Goal: Task Accomplishment & Management: Manage account settings

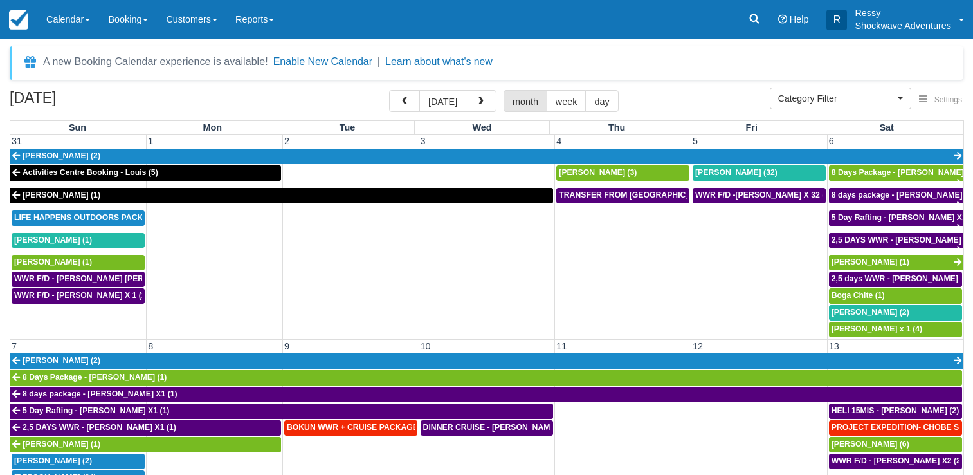
select select
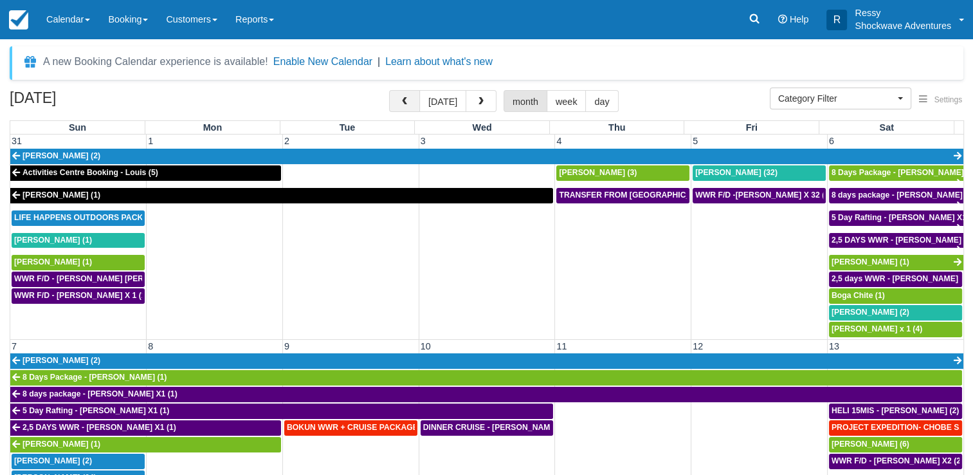
click at [404, 100] on span "button" at bounding box center [404, 101] width 9 height 9
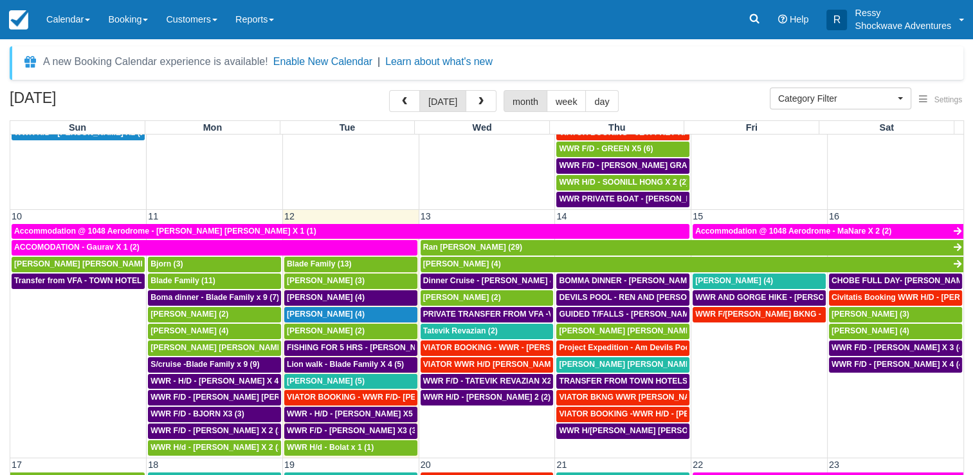
scroll to position [386, 0]
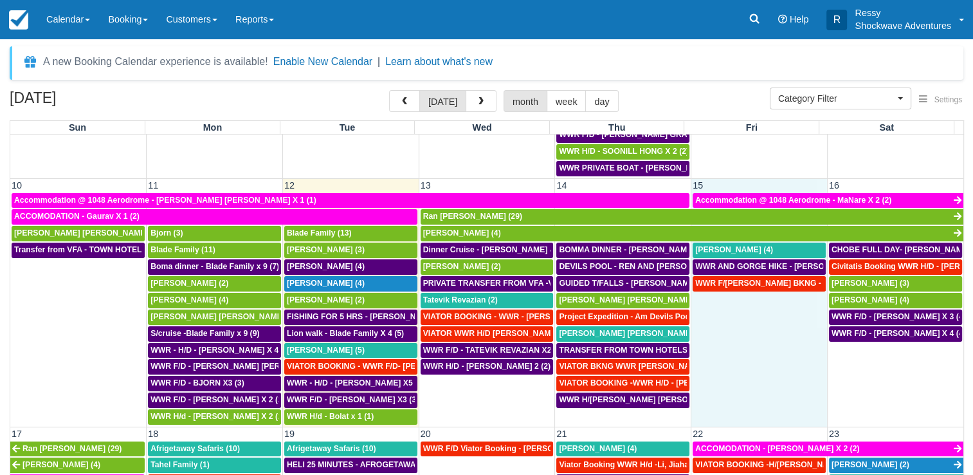
click at [777, 367] on td "WWR F/[PERSON_NAME] BKNG - [PERSON_NAME] [PERSON_NAME] X1 (1)" at bounding box center [760, 350] width 136 height 150
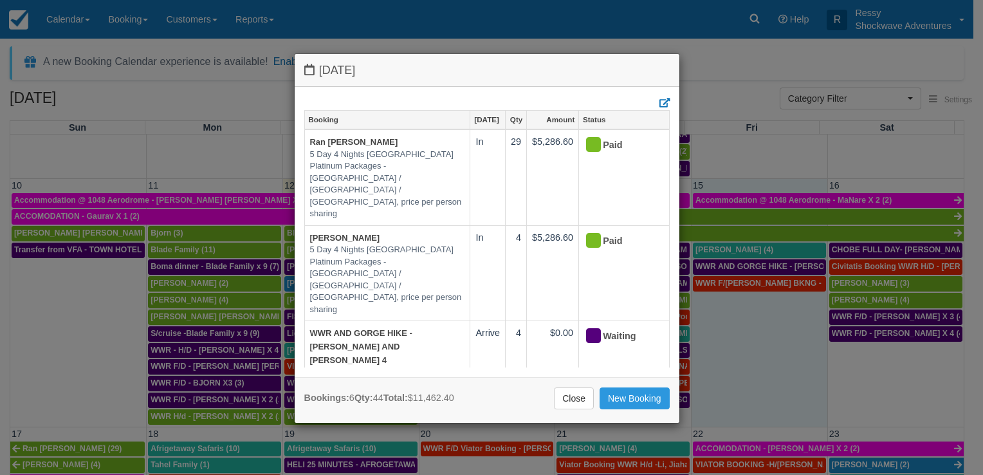
click at [771, 390] on div "Friday August 15 2025 Booking Aug 15 Qty Amount Status Ran Neiger 5 Day 4 Night…" at bounding box center [491, 237] width 983 height 475
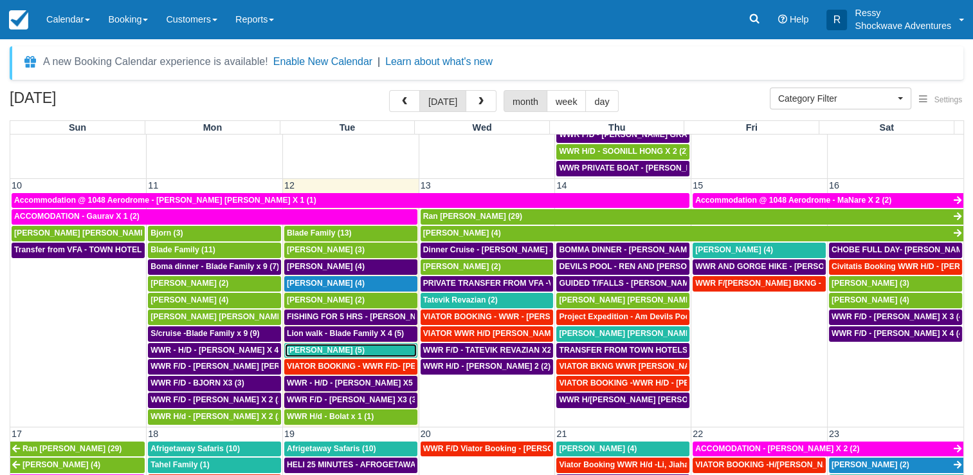
click at [335, 345] on span "[PERSON_NAME] (5)" at bounding box center [326, 349] width 78 height 9
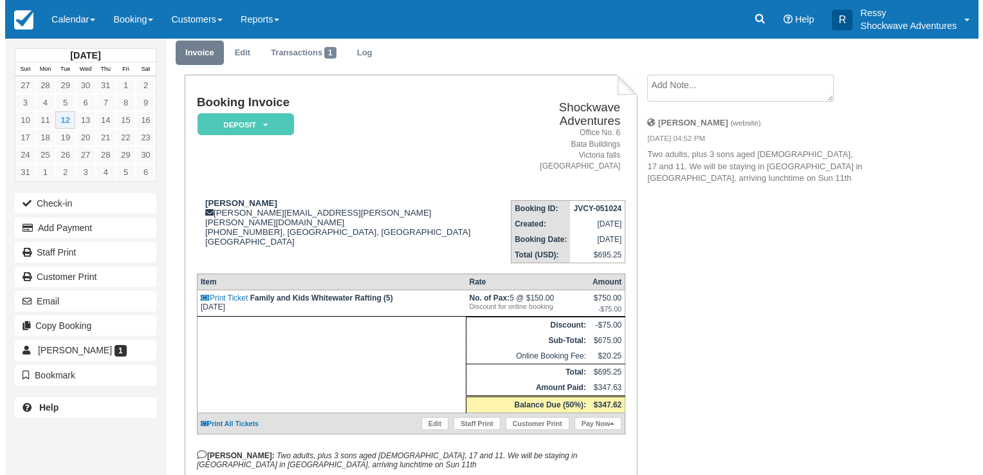
scroll to position [64, 0]
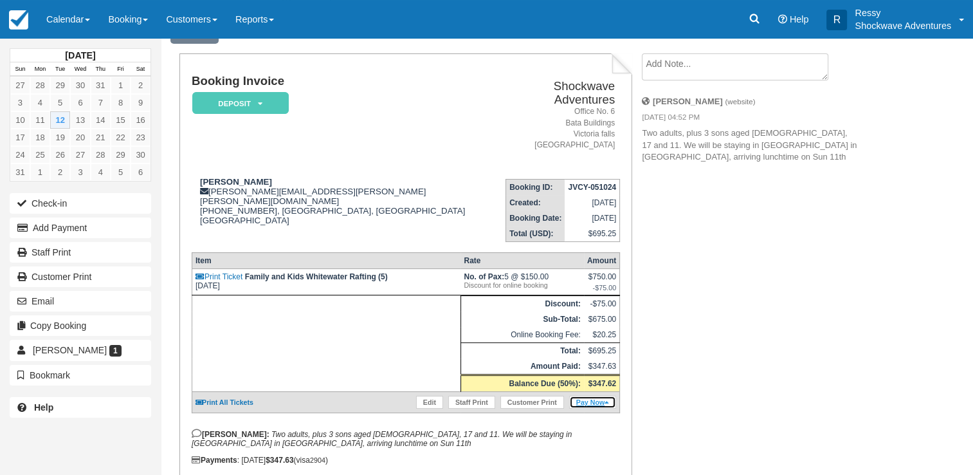
click at [582, 396] on link "Pay Now" at bounding box center [592, 402] width 47 height 13
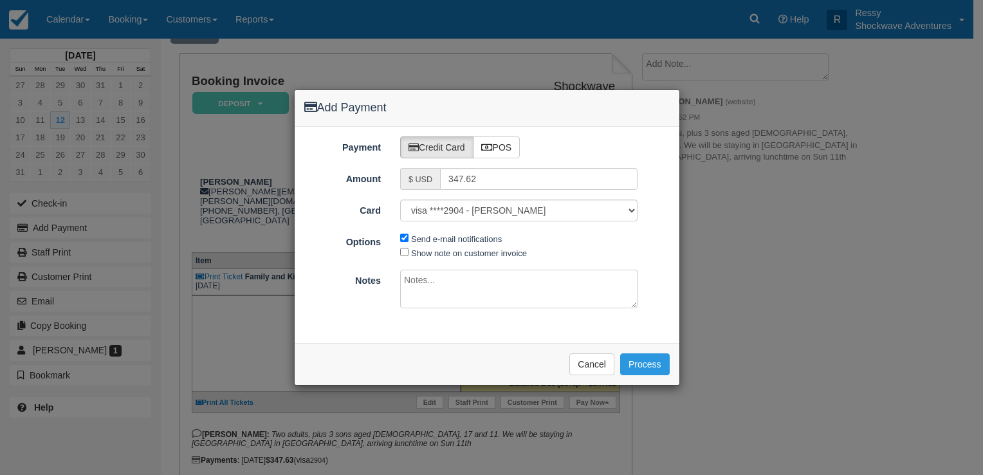
type input "08/12/25"
click at [507, 146] on label "POS" at bounding box center [497, 147] width 48 height 22
radio input "true"
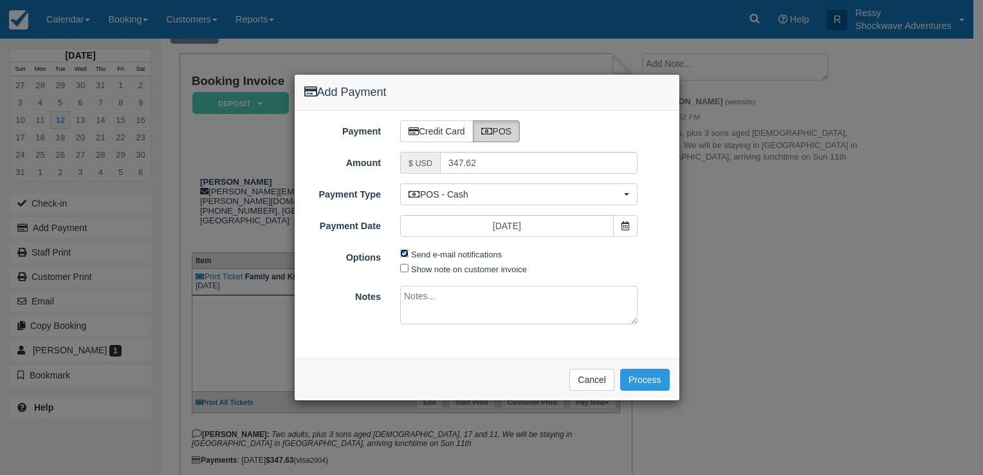
click at [403, 253] on input "Send e-mail notifications" at bounding box center [404, 253] width 8 height 8
checkbox input "false"
click at [444, 309] on textarea at bounding box center [518, 305] width 237 height 39
type textarea "paid on cbz"
click at [666, 381] on button "Process" at bounding box center [645, 380] width 50 height 22
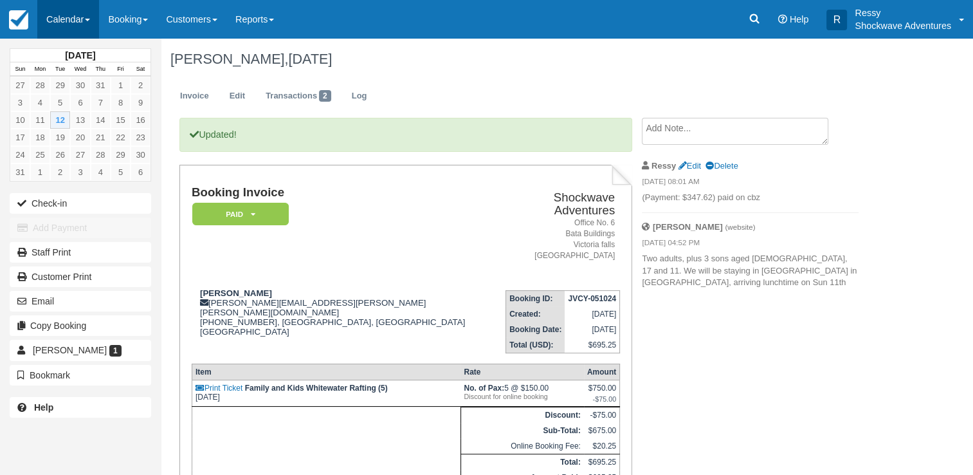
click at [95, 21] on link "Calendar" at bounding box center [68, 19] width 62 height 39
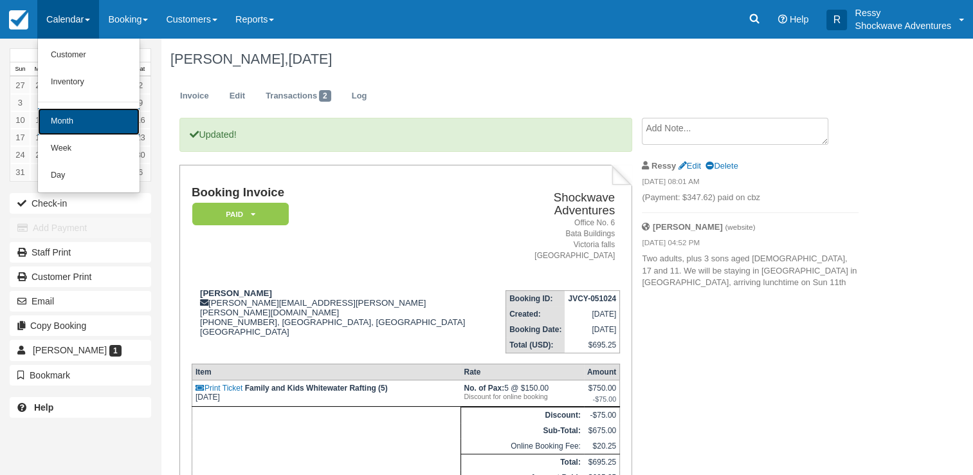
click at [84, 119] on link "Month" at bounding box center [89, 121] width 102 height 27
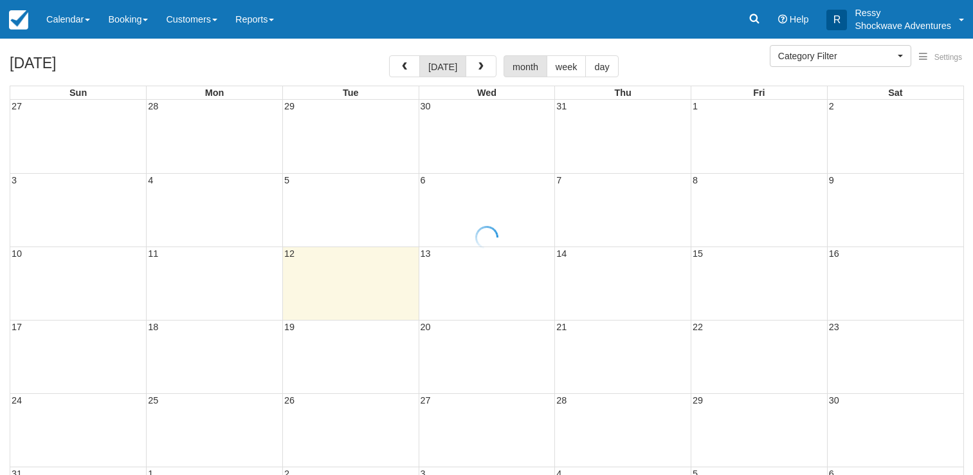
select select
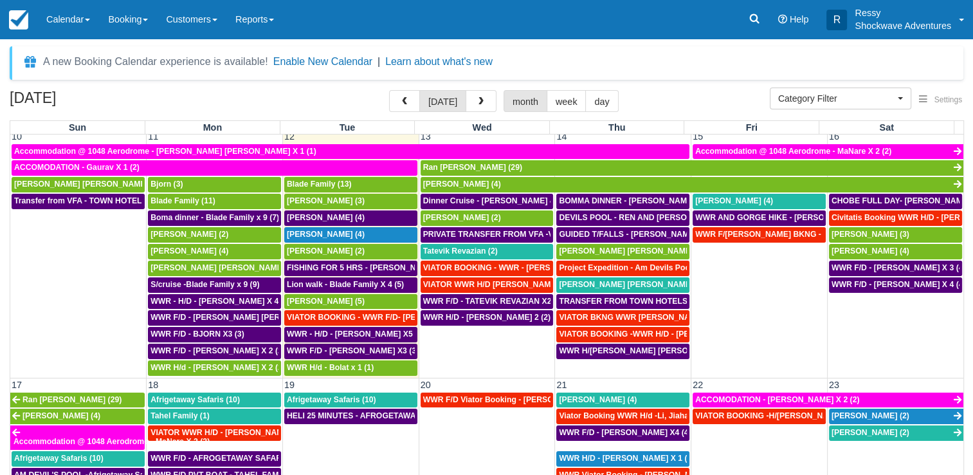
scroll to position [450, 0]
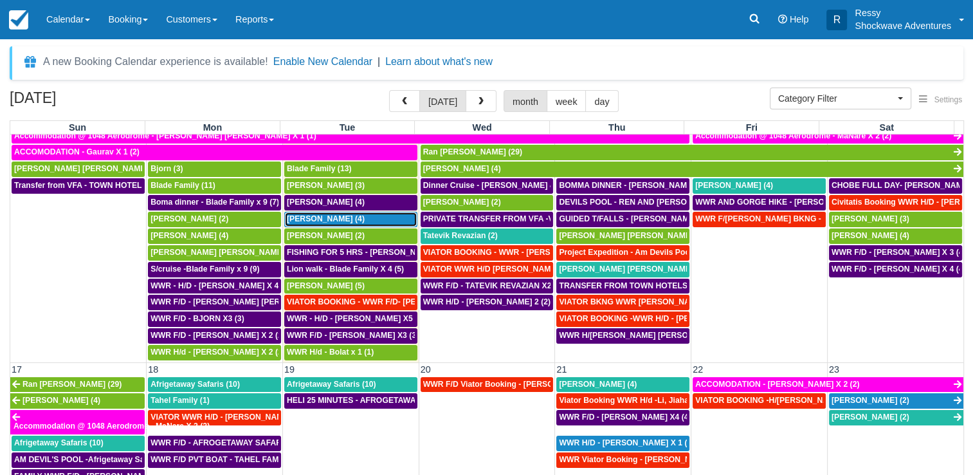
click at [320, 214] on span "Chris Degarmo (4)" at bounding box center [326, 218] width 78 height 9
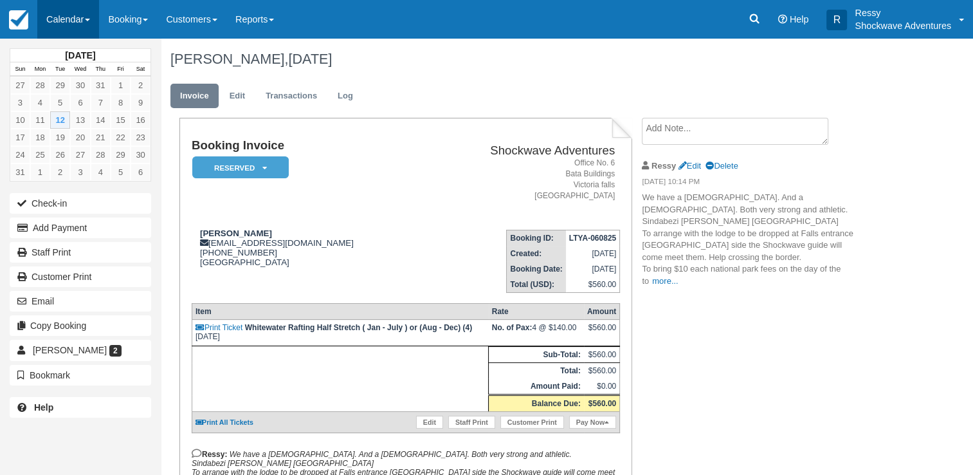
click at [77, 23] on link "Calendar" at bounding box center [68, 19] width 62 height 39
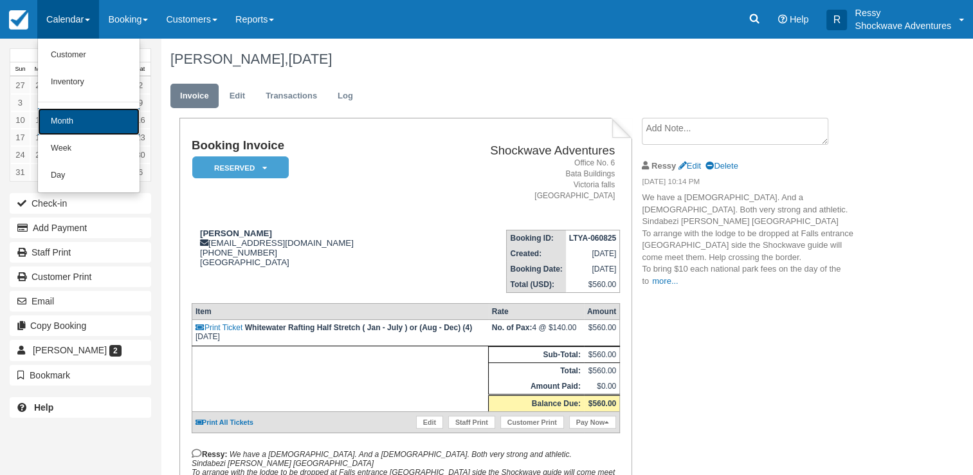
click at [73, 115] on link "Month" at bounding box center [89, 121] width 102 height 27
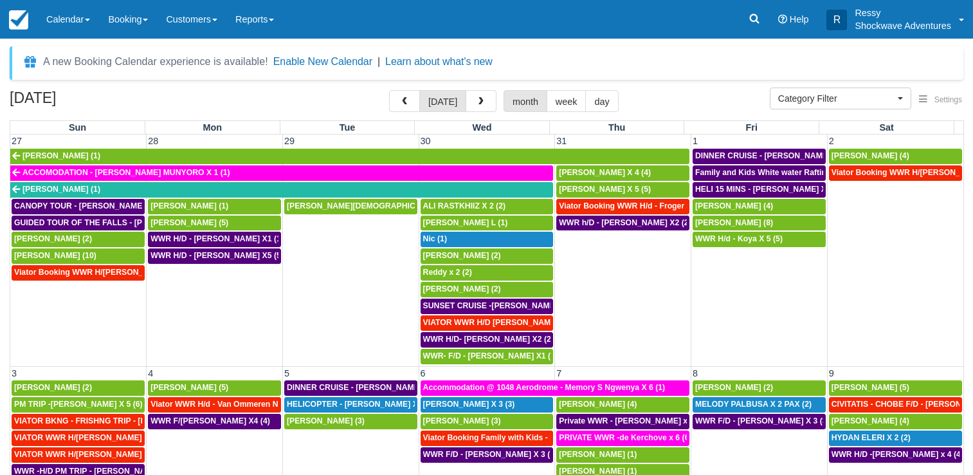
select select
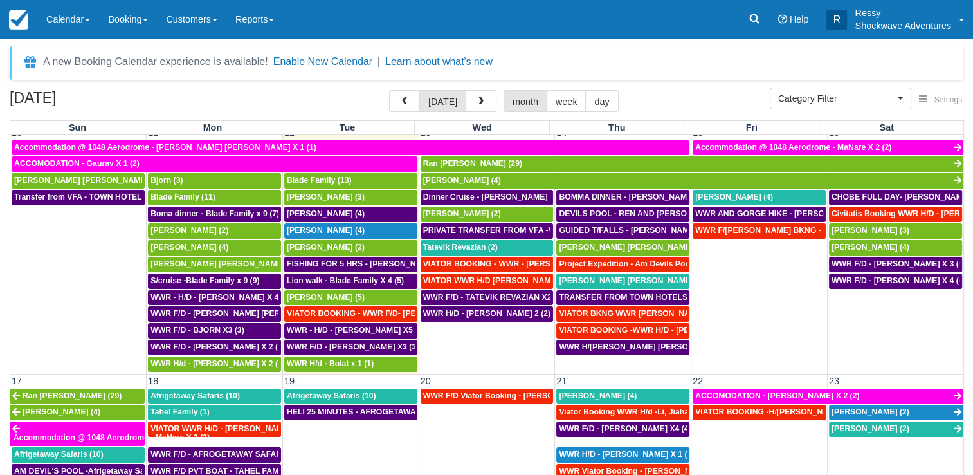
scroll to position [450, 0]
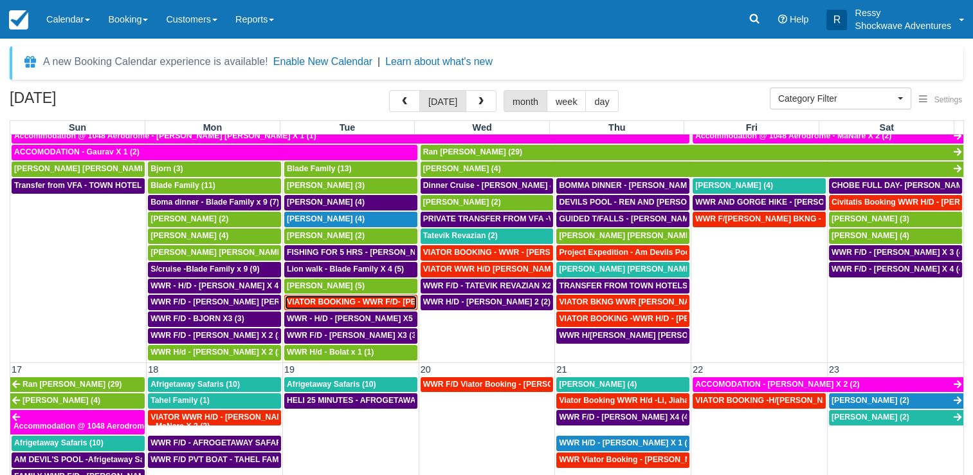
click at [350, 297] on span "VIATOR BOOKING - WWR F/D- RACHEL LI X 2 (2)" at bounding box center [387, 301] width 201 height 9
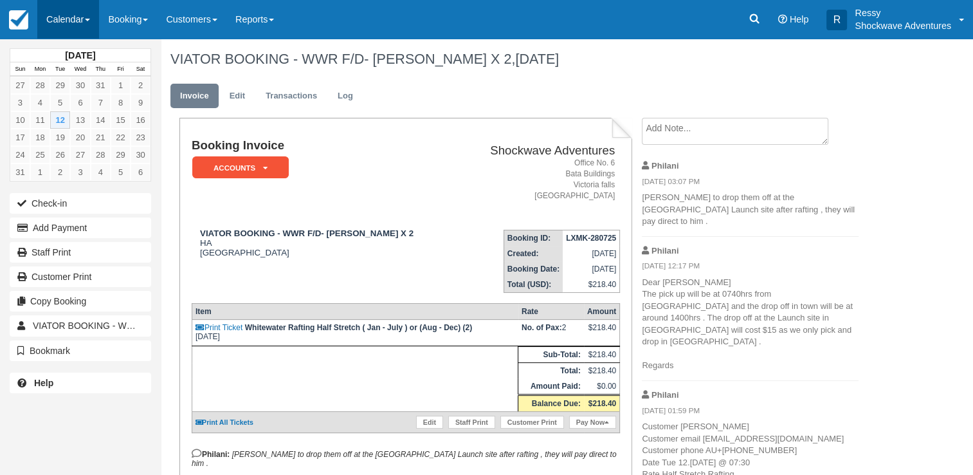
click at [89, 11] on link "Calendar" at bounding box center [68, 19] width 62 height 39
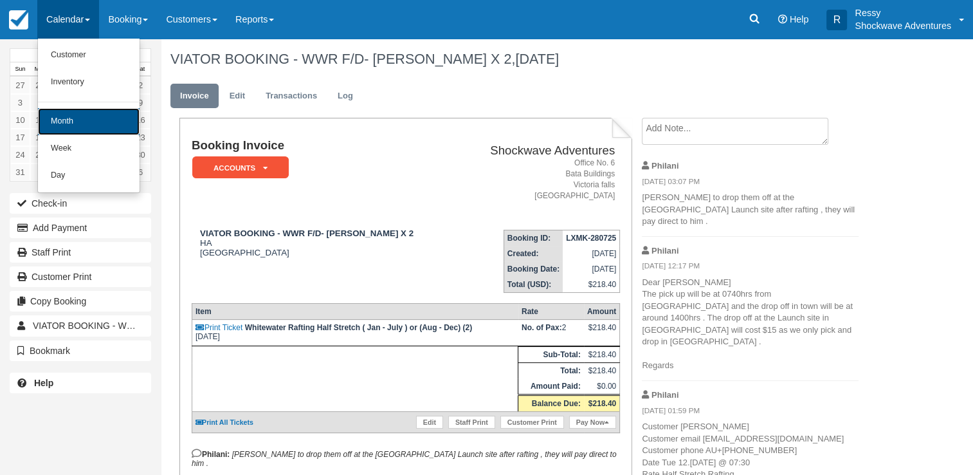
click at [85, 125] on link "Month" at bounding box center [89, 121] width 102 height 27
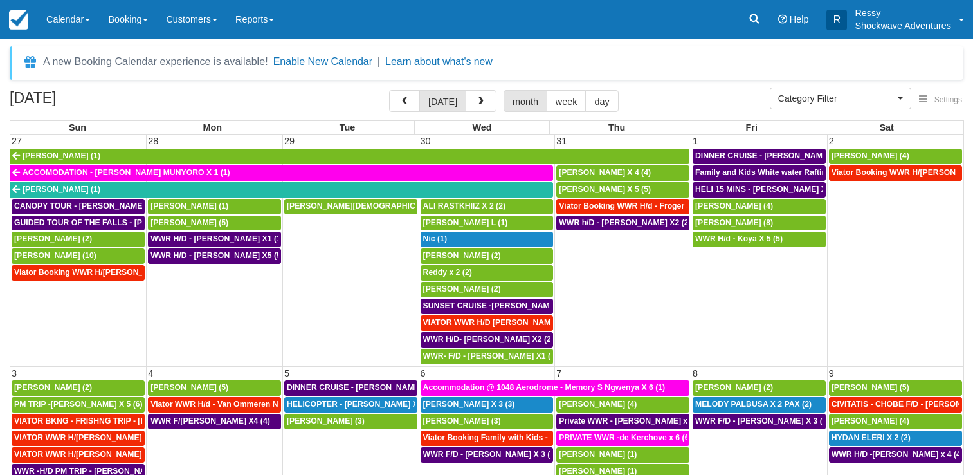
select select
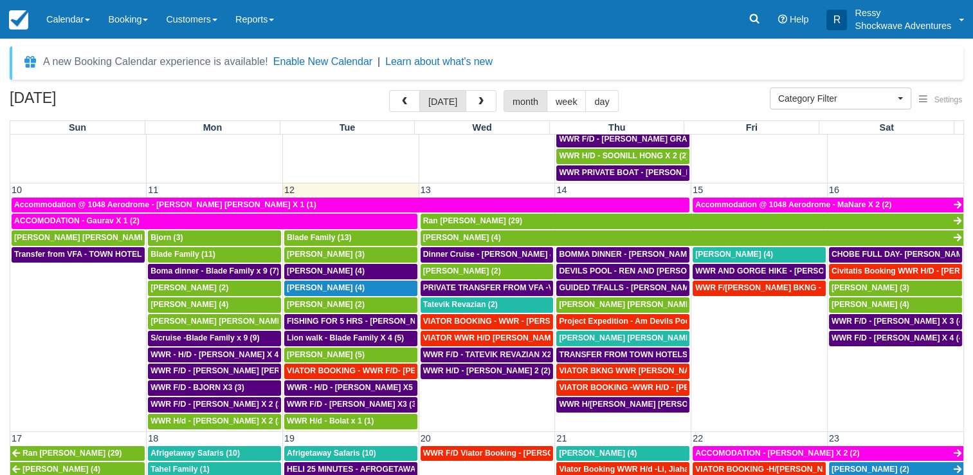
scroll to position [401, 0]
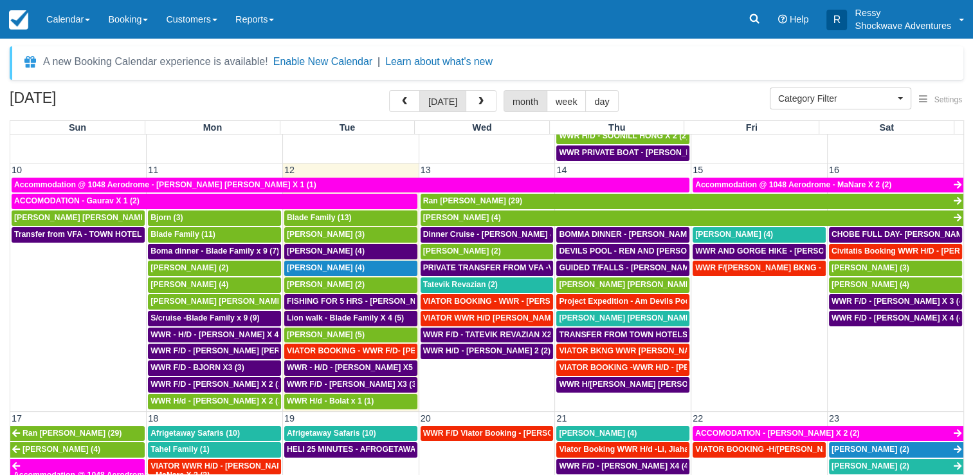
click at [775, 323] on td "WWR F/D - VIATOR BKNG - DOUG JACQUELINE X1 (1)" at bounding box center [760, 335] width 136 height 150
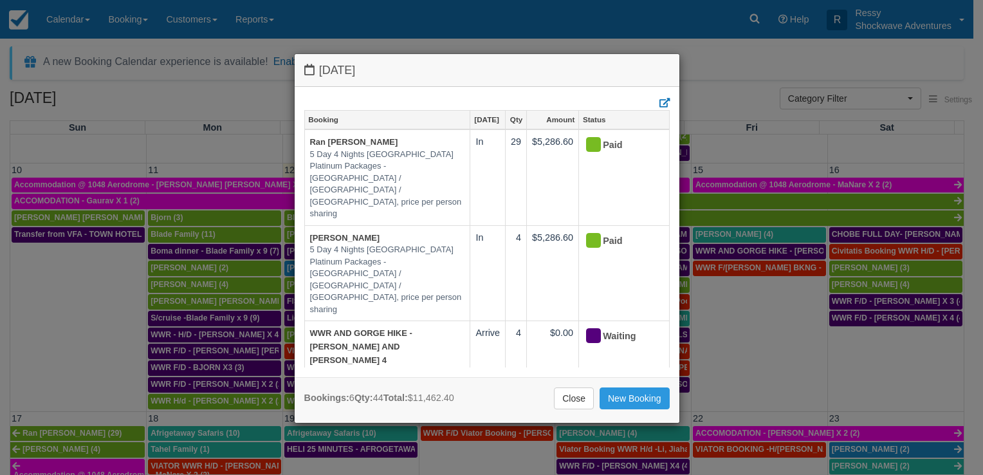
click at [699, 338] on div "Friday August 15 2025 Booking Aug 15 Qty Amount Status Ran Neiger 5 Day 4 Night…" at bounding box center [491, 237] width 983 height 475
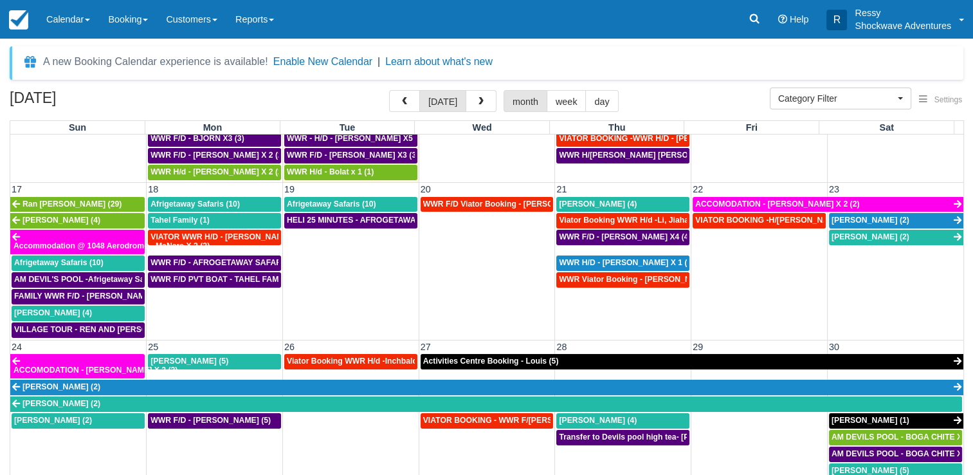
scroll to position [659, 0]
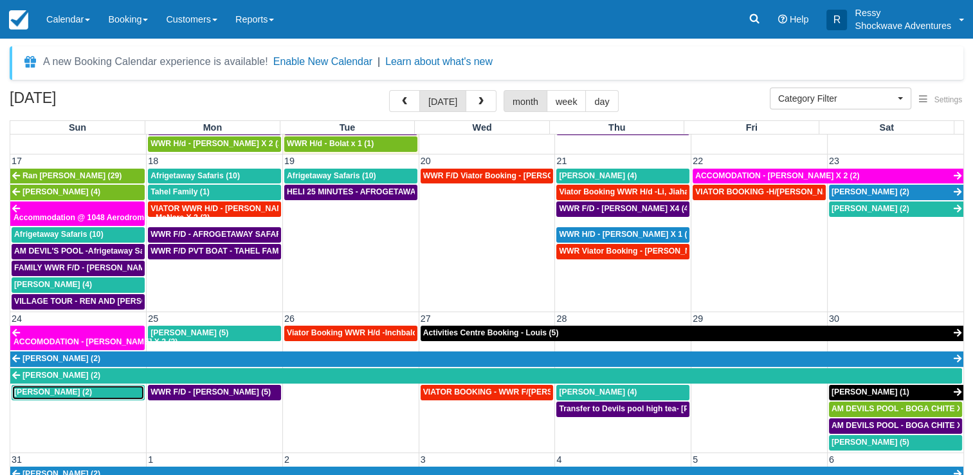
click at [106, 387] on div "Sharan Vasanadu (2)" at bounding box center [78, 392] width 128 height 10
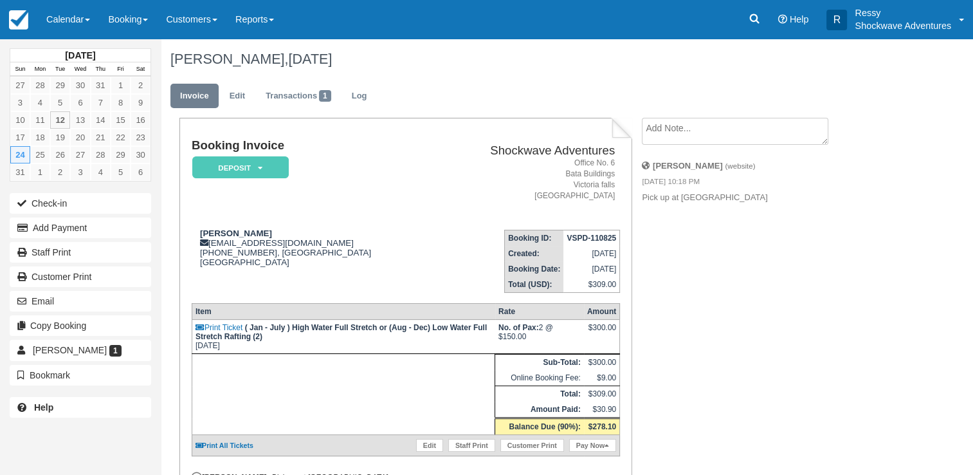
scroll to position [64, 0]
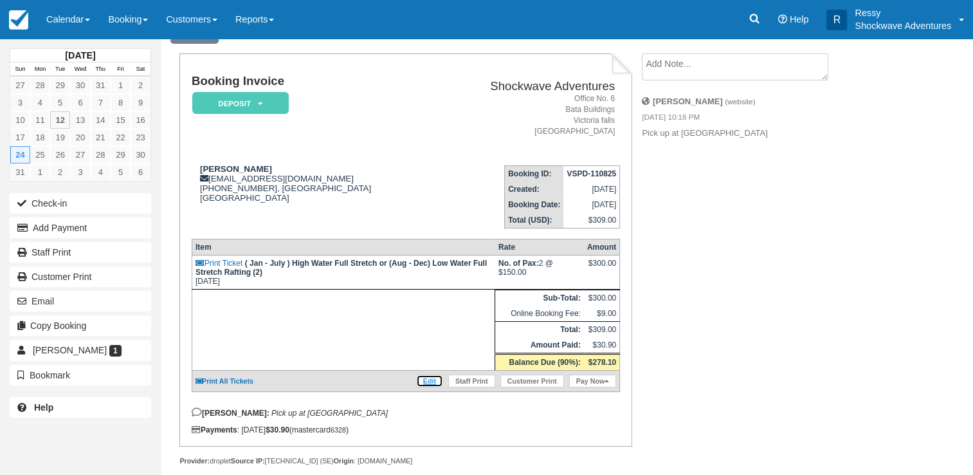
click at [425, 379] on link "Edit" at bounding box center [429, 380] width 27 height 13
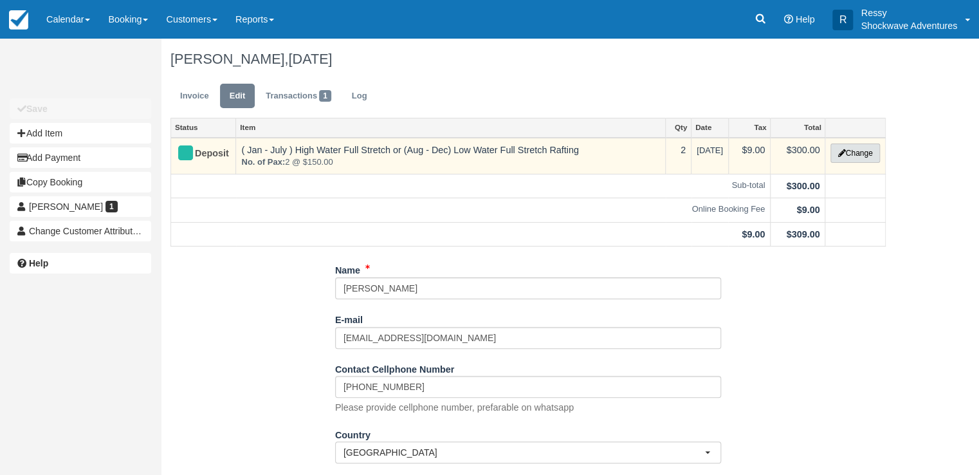
click at [849, 156] on button "Change" at bounding box center [855, 152] width 49 height 19
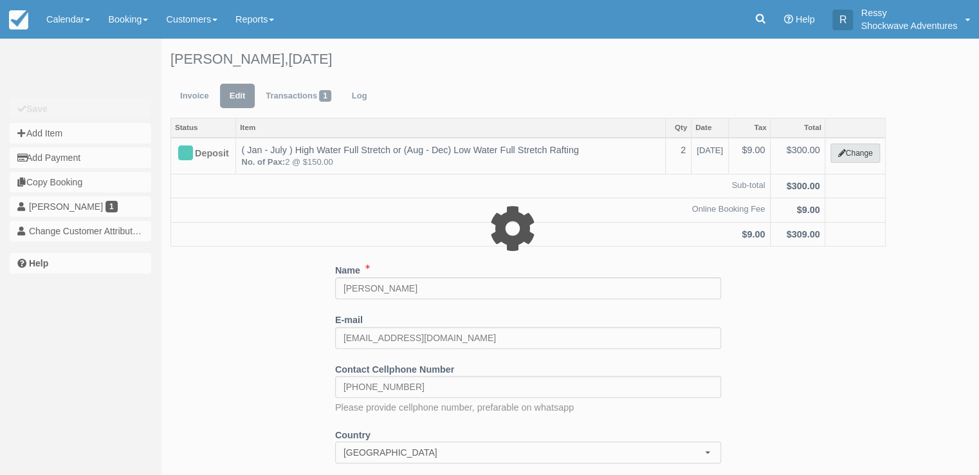
type input "300.00"
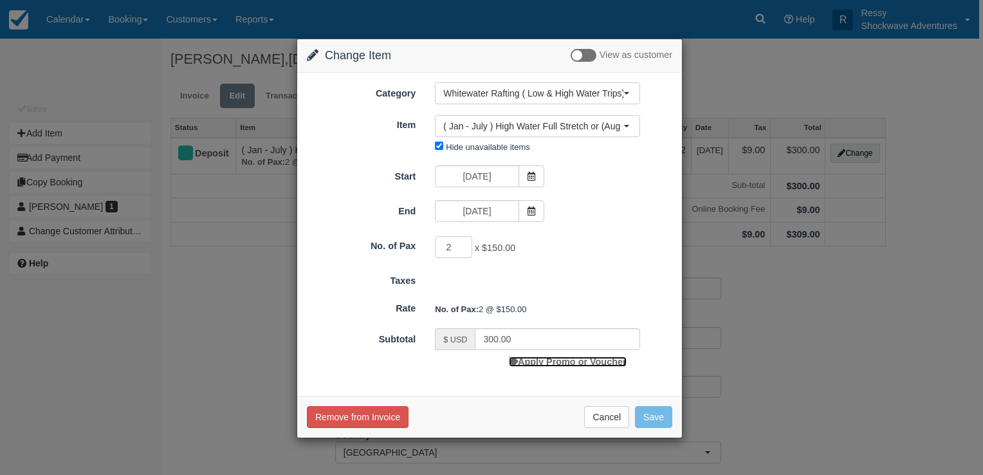
click at [556, 356] on link "Apply Promo or Voucher" at bounding box center [567, 361] width 117 height 10
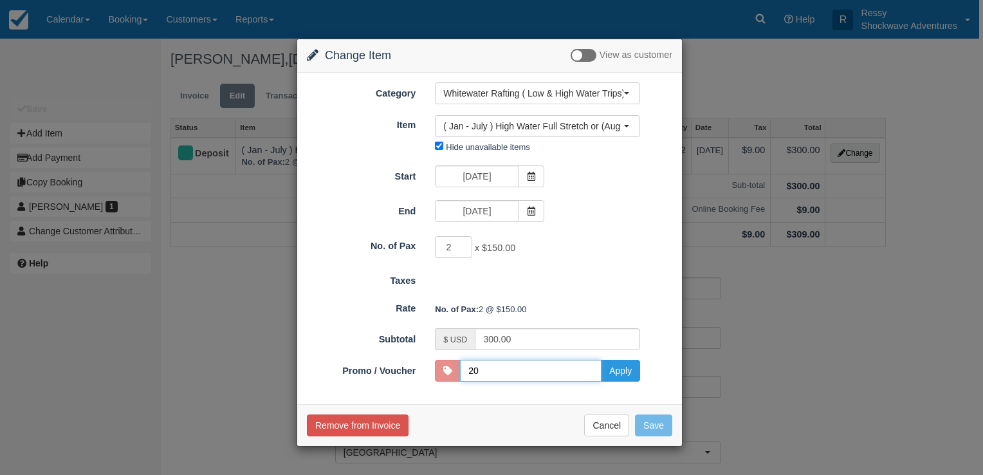
type input "2026"
click at [614, 371] on button "Apply" at bounding box center [620, 371] width 39 height 22
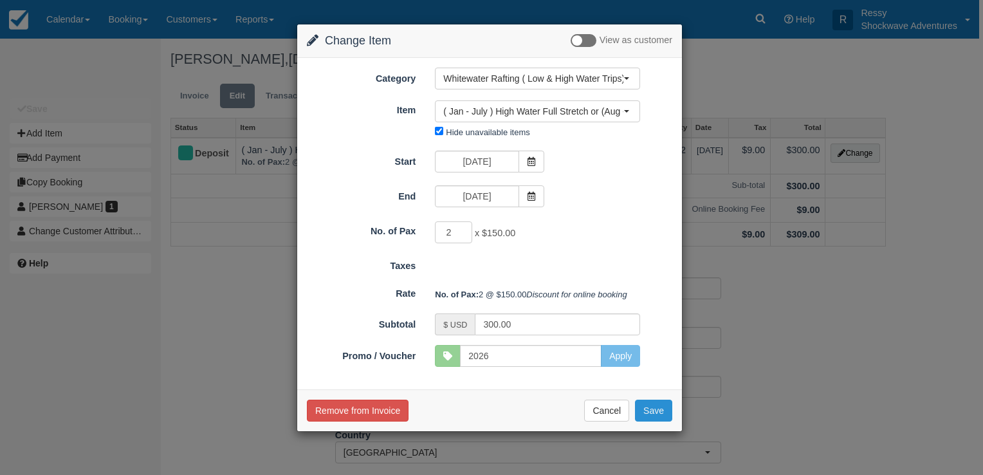
click at [648, 421] on button "Save" at bounding box center [653, 411] width 37 height 22
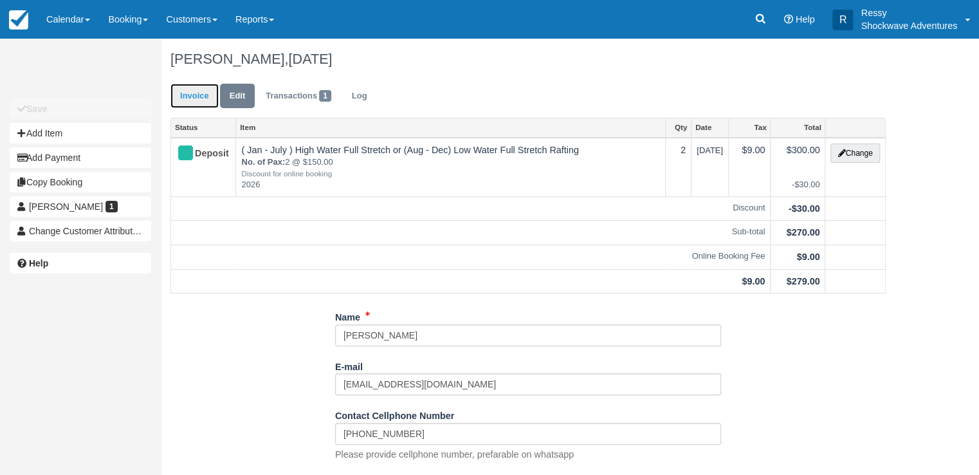
click at [197, 104] on link "Invoice" at bounding box center [194, 96] width 48 height 25
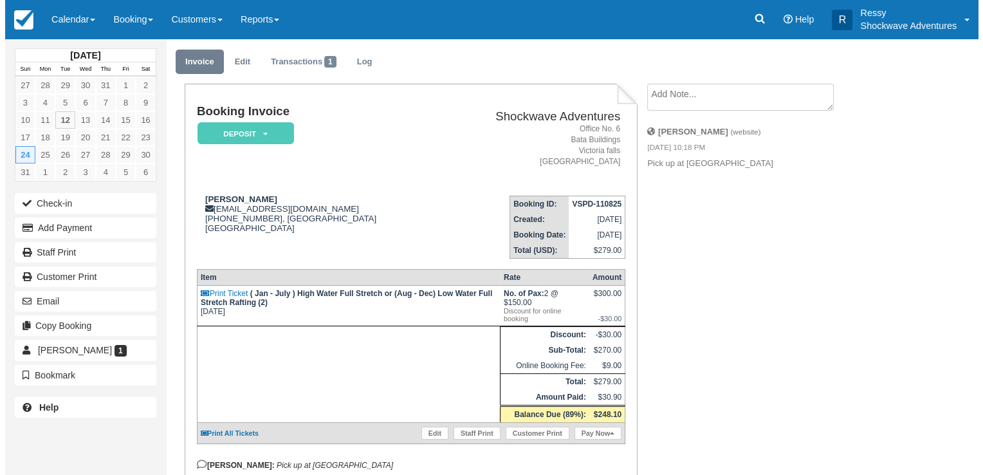
scroll to position [64, 0]
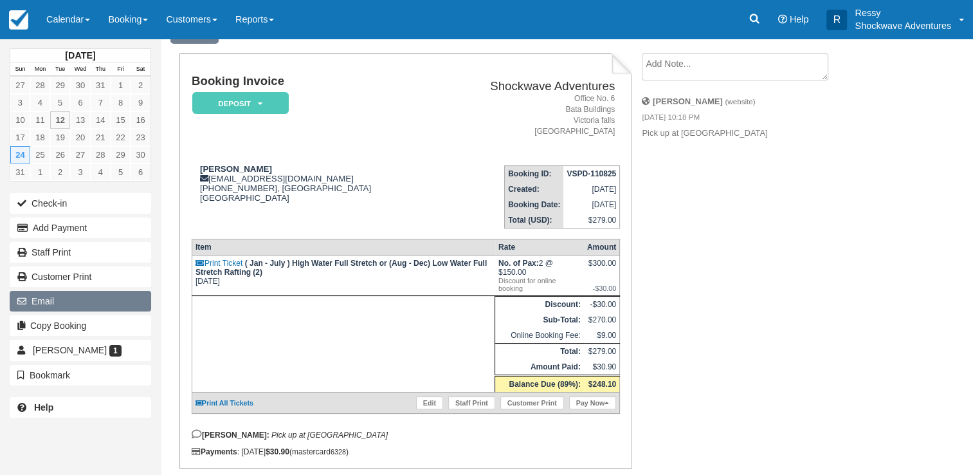
click at [50, 300] on button "Email" at bounding box center [81, 301] width 142 height 21
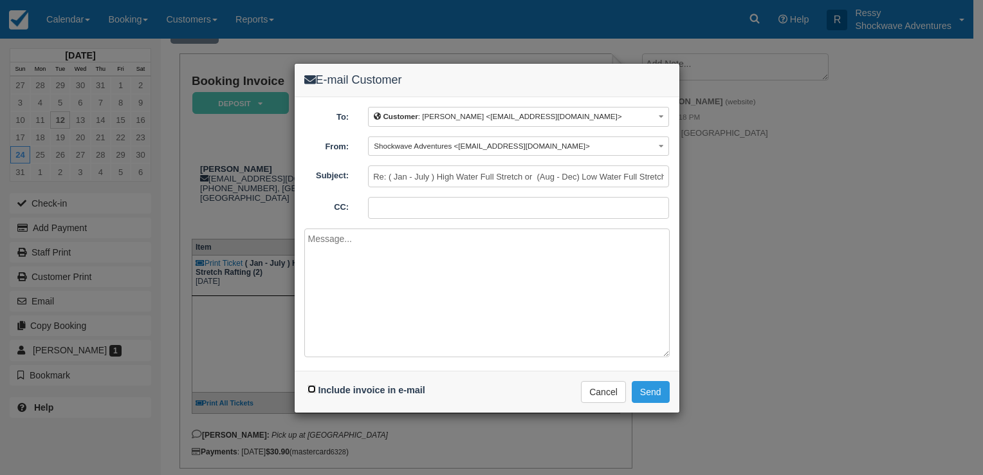
click at [311, 388] on input "Include invoice in e-mail" at bounding box center [312, 389] width 8 height 8
checkbox input "true"
drag, startPoint x: 644, startPoint y: 393, endPoint x: 657, endPoint y: 416, distance: 26.3
click at [641, 398] on button "Send" at bounding box center [651, 392] width 38 height 22
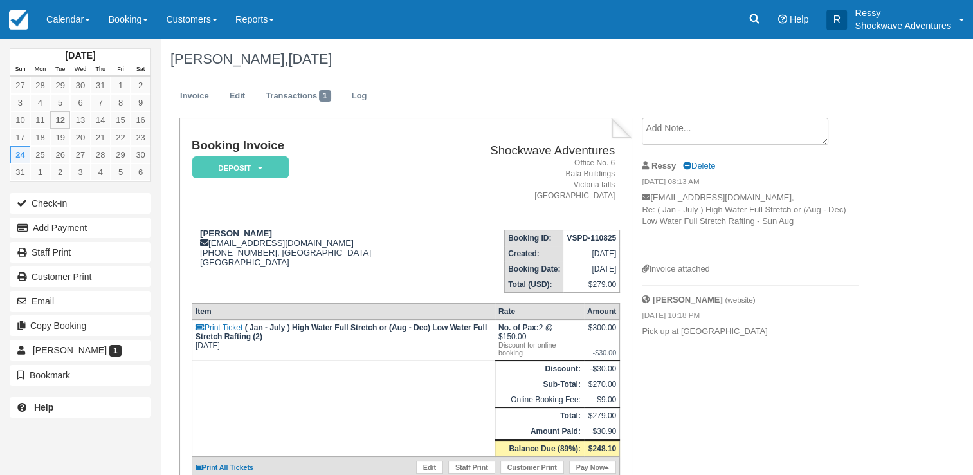
click at [786, 433] on div "Booking Invoice Deposit   Pending Reserved Paid Waiting Cancelled NO LONGER COM…" at bounding box center [515, 349] width 708 height 462
click at [915, 426] on div "[DATE] Sun Mon Tue Wed Thu Fri Sat 27 28 29 30 31 1 2 3 4 5 6 7 8 9 10 11 12 13…" at bounding box center [486, 257] width 973 height 436
click at [772, 374] on div "Booking Invoice Deposit   Pending Reserved Paid Waiting Cancelled NO LONGER COM…" at bounding box center [515, 349] width 708 height 462
click at [427, 461] on link "Edit" at bounding box center [429, 467] width 27 height 13
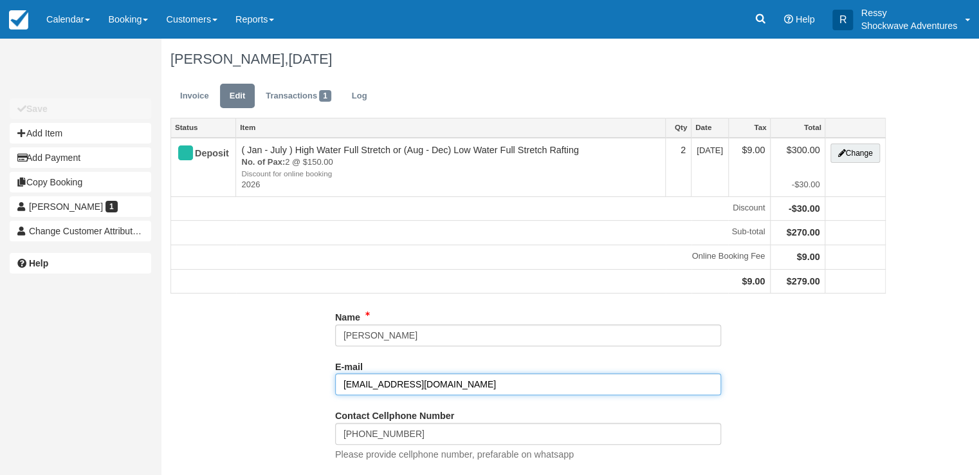
click at [491, 389] on input "[EMAIL_ADDRESS][DOMAIN_NAME]" at bounding box center [528, 384] width 386 height 22
click at [497, 380] on input "vasanadusharan@yahoo.co.in" at bounding box center [528, 384] width 386 height 22
type input "v"
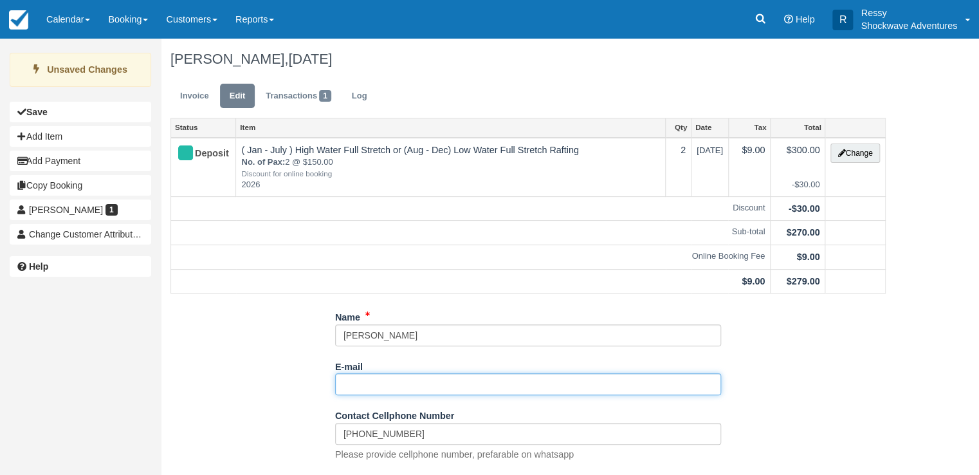
paste input "[EMAIL_ADDRESS][DOMAIN_NAME]"
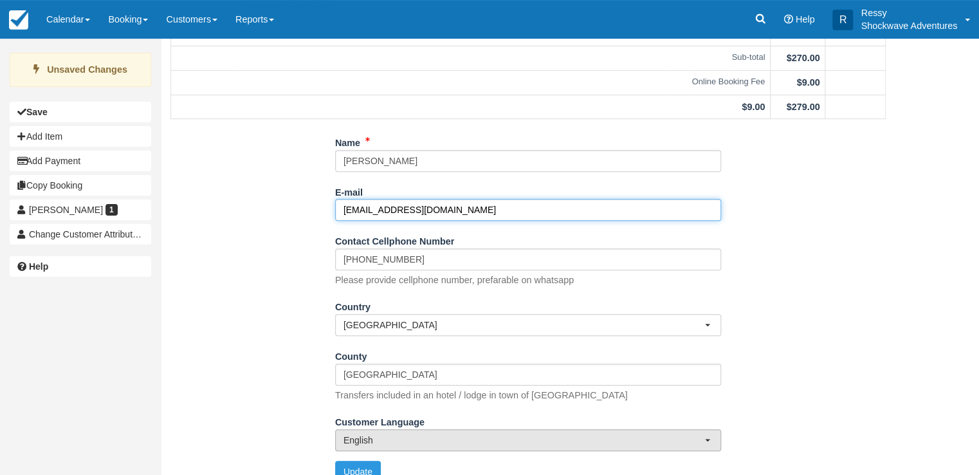
scroll to position [190, 0]
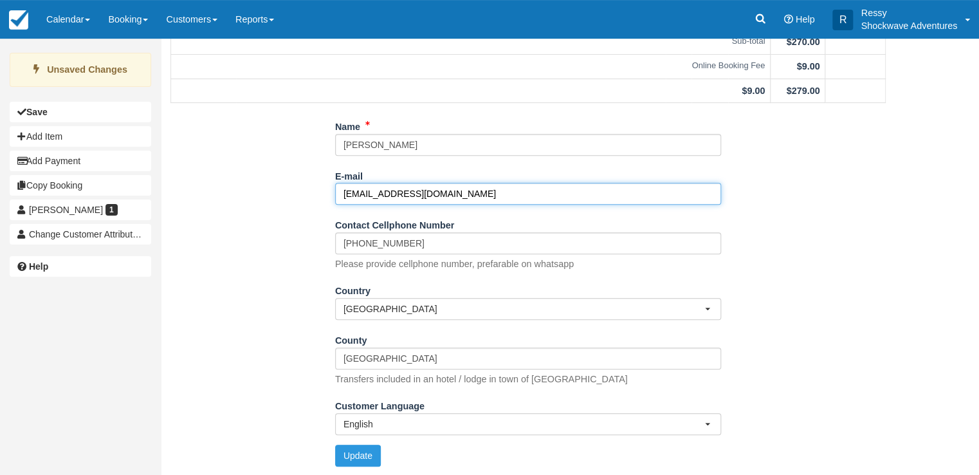
type input "[EMAIL_ADDRESS][DOMAIN_NAME]"
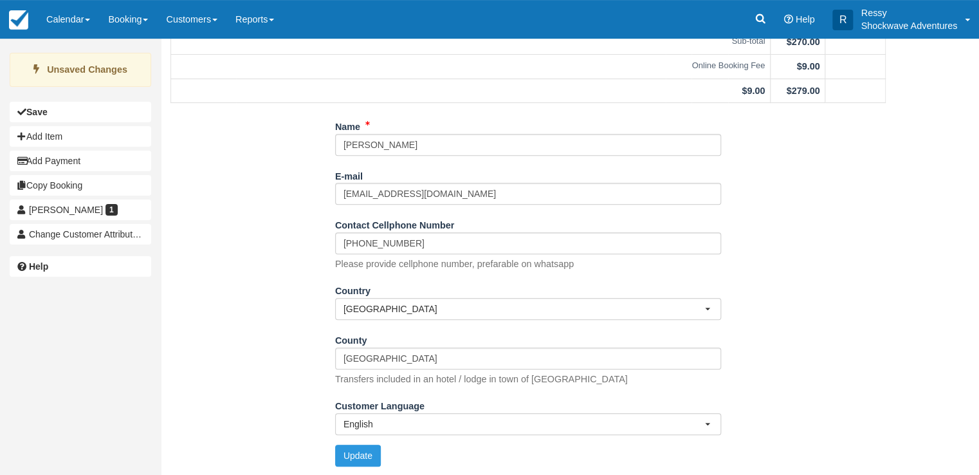
click at [363, 465] on div "Name Sharan Vasanadu E-mail vibhasatyam96@gmail.com Did you mean ? Contact Cell…" at bounding box center [528, 296] width 735 height 360
click at [355, 455] on button "Update" at bounding box center [358, 456] width 46 height 22
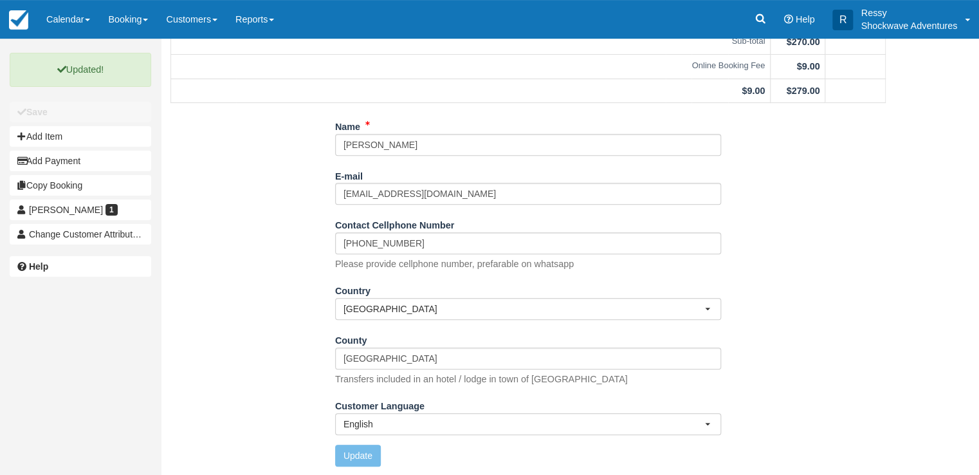
scroll to position [0, 0]
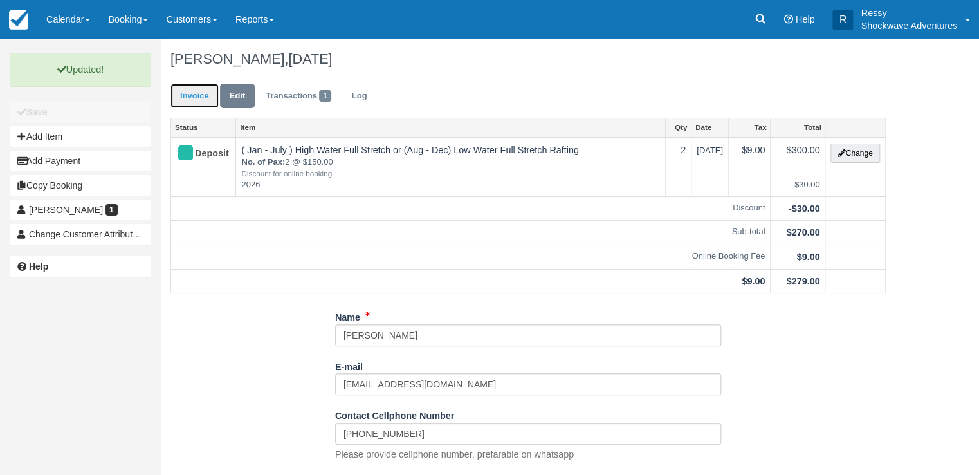
click at [180, 97] on link "Invoice" at bounding box center [194, 96] width 48 height 25
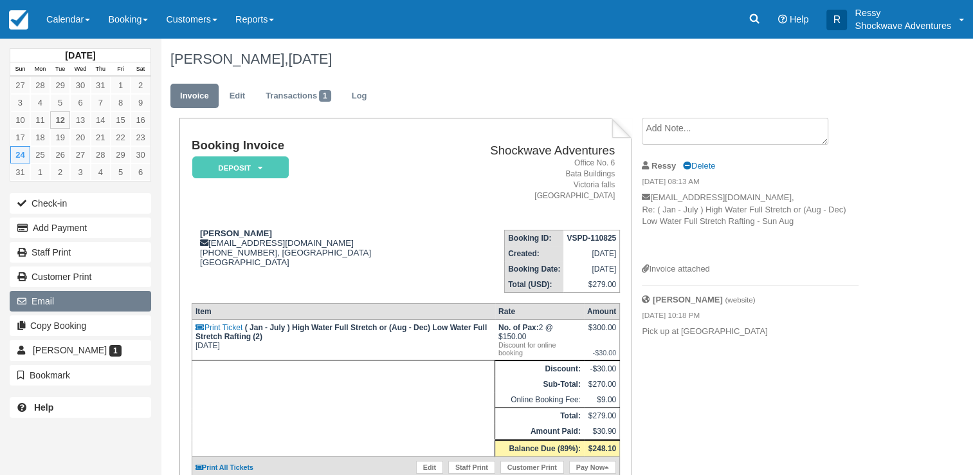
click at [111, 297] on button "Email" at bounding box center [81, 301] width 142 height 21
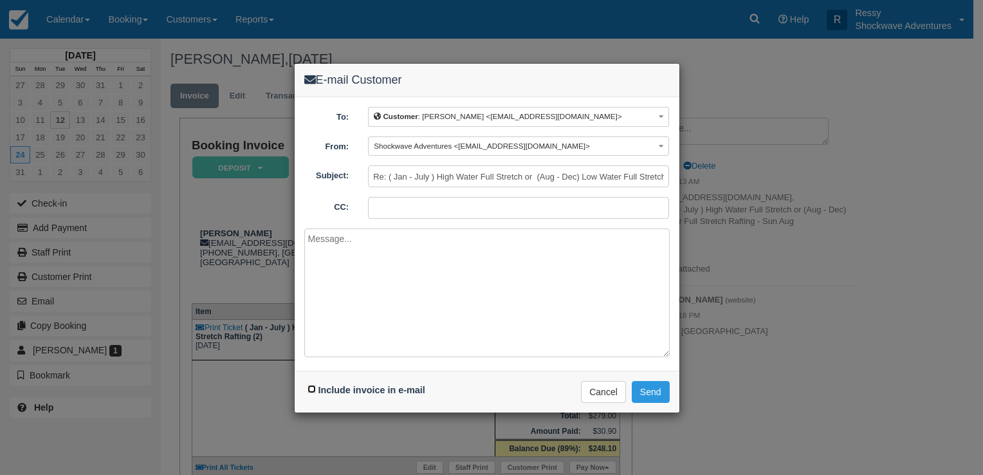
drag, startPoint x: 309, startPoint y: 385, endPoint x: 332, endPoint y: 372, distance: 26.8
click at [309, 385] on input "Include invoice in e-mail" at bounding box center [312, 389] width 8 height 8
click at [311, 385] on input "Include invoice in e-mail" at bounding box center [312, 389] width 8 height 8
checkbox input "true"
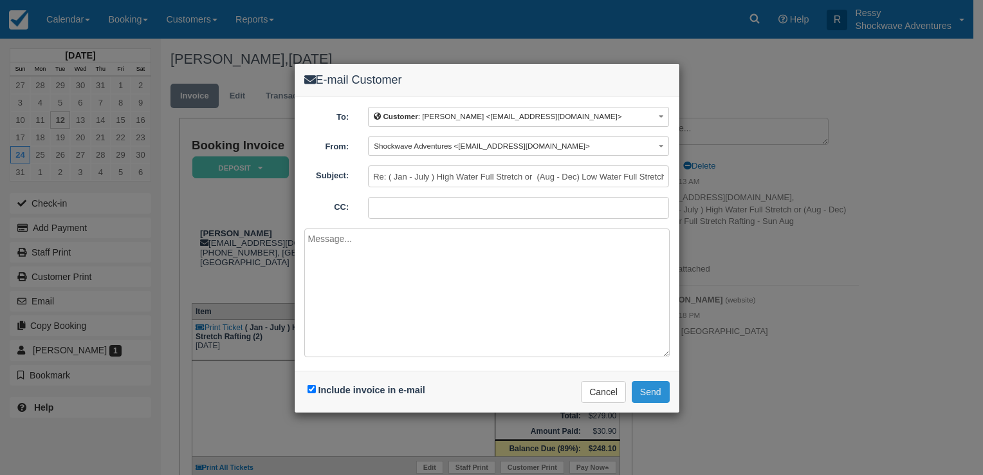
drag, startPoint x: 656, startPoint y: 391, endPoint x: 661, endPoint y: 396, distance: 7.3
click at [656, 392] on button "Send" at bounding box center [651, 392] width 38 height 22
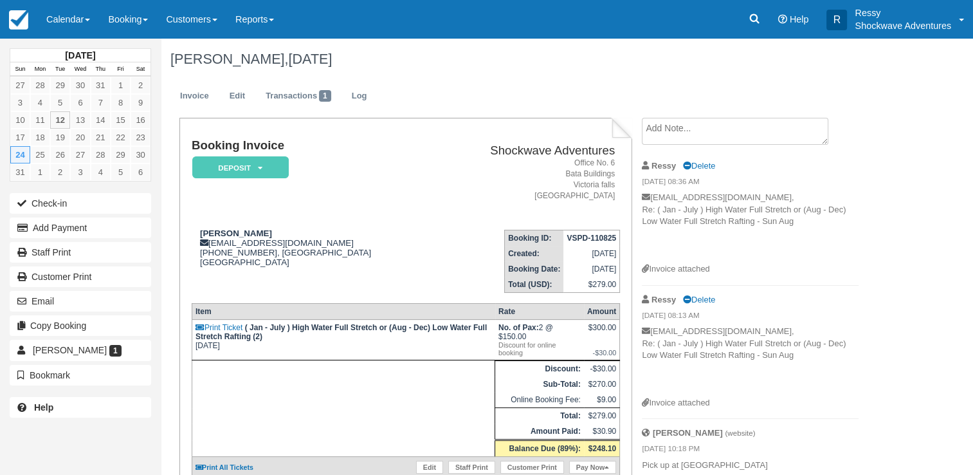
click at [783, 95] on ul "Invoice Edit Transactions 1 Log" at bounding box center [525, 99] width 711 height 39
click at [72, 12] on link "Calendar" at bounding box center [68, 19] width 62 height 39
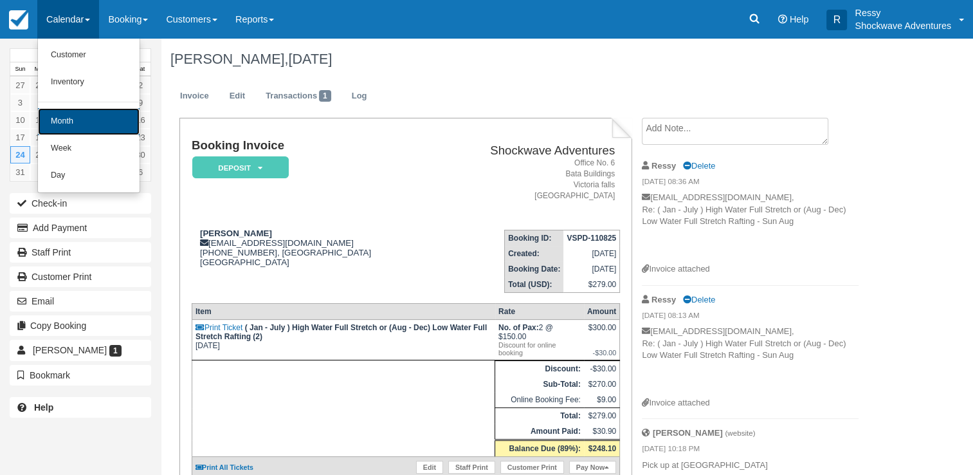
click at [59, 117] on link "Month" at bounding box center [89, 121] width 102 height 27
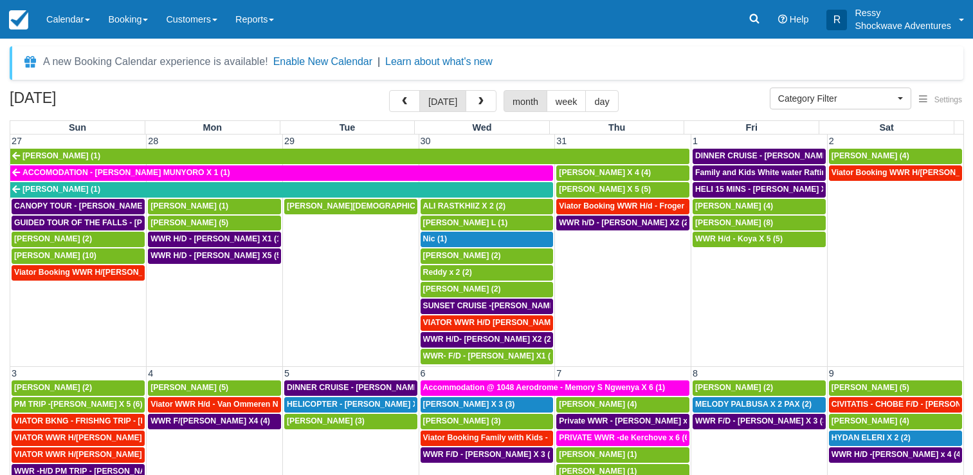
select select
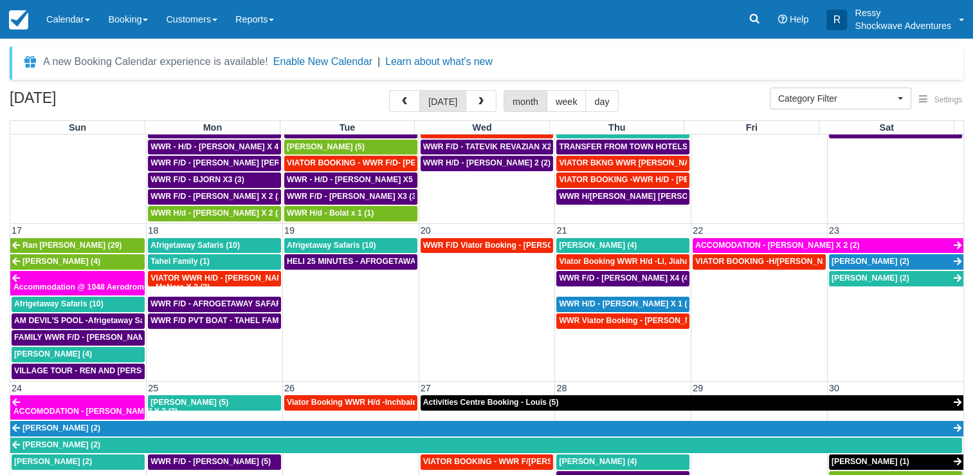
scroll to position [594, 0]
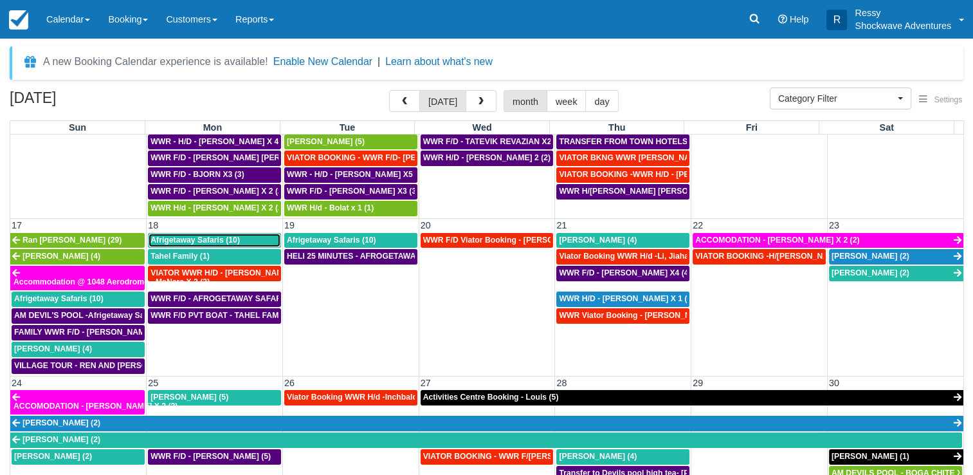
click at [200, 235] on span "Afrigetaway Safaris (10)" at bounding box center [195, 239] width 89 height 9
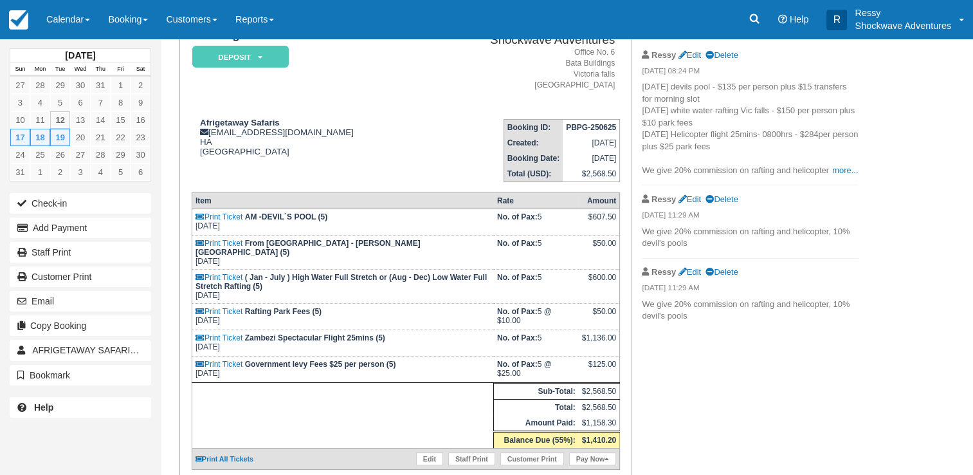
scroll to position [129, 0]
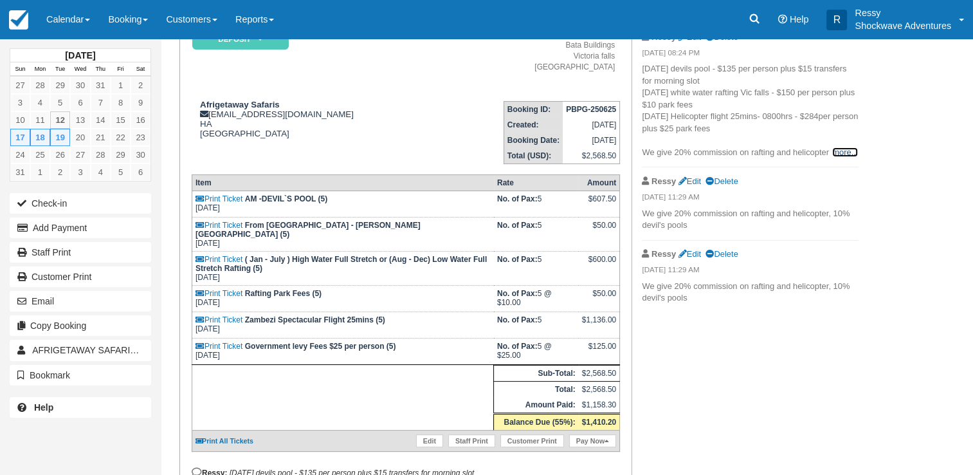
click at [840, 151] on link "more..." at bounding box center [845, 152] width 26 height 10
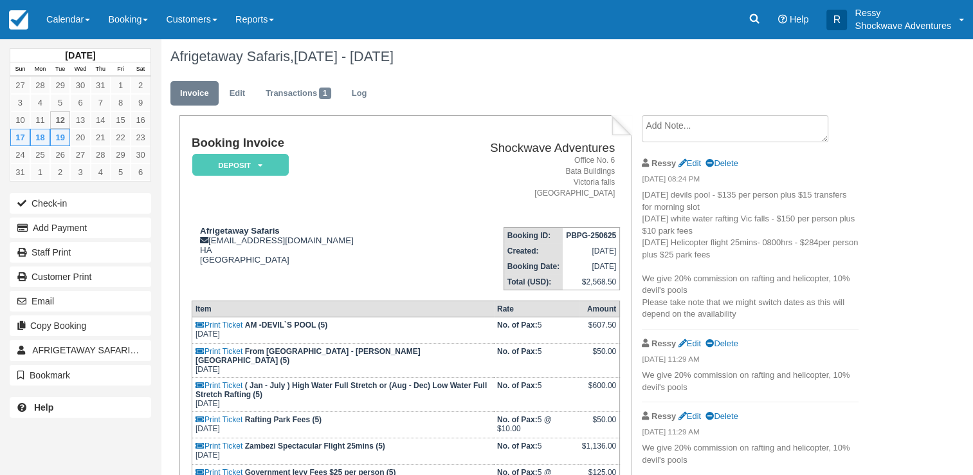
scroll to position [0, 0]
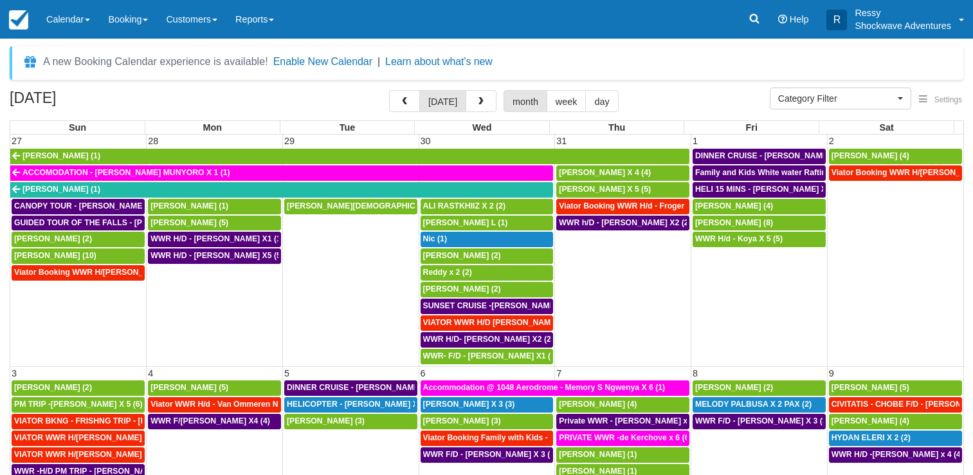
select select
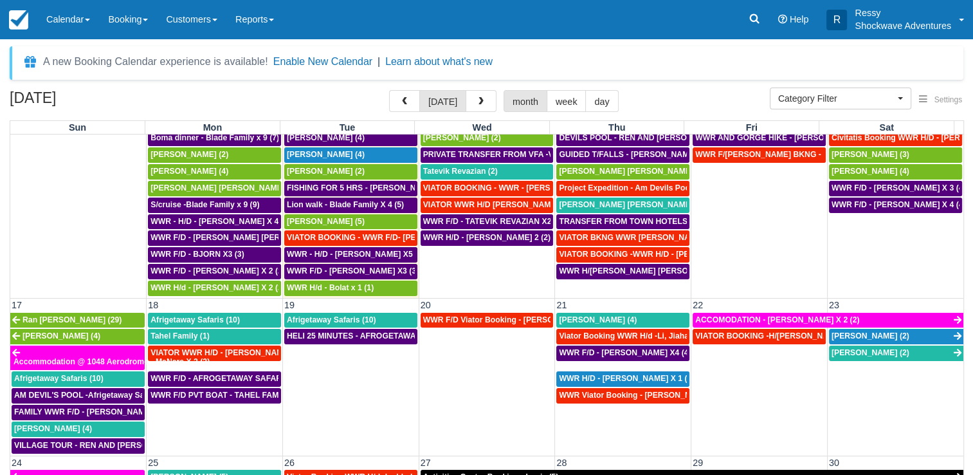
scroll to position [386, 0]
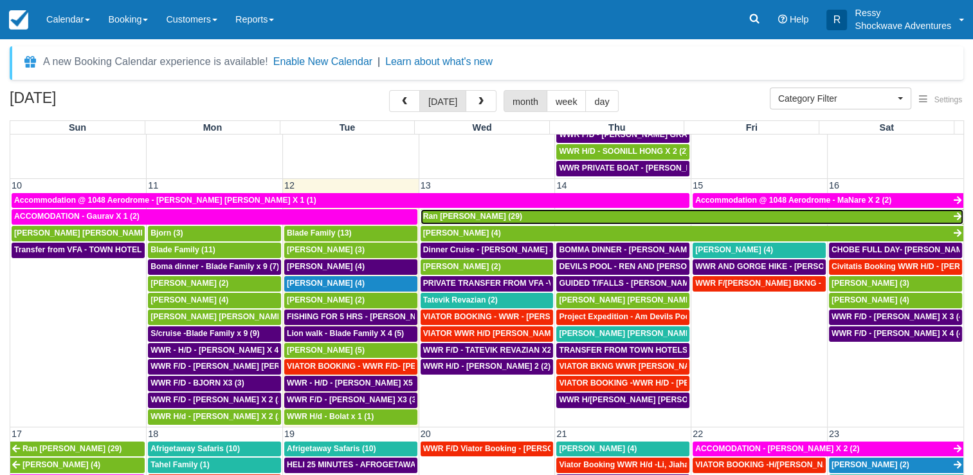
click at [475, 212] on span "Ran [PERSON_NAME] (29)" at bounding box center [472, 216] width 99 height 9
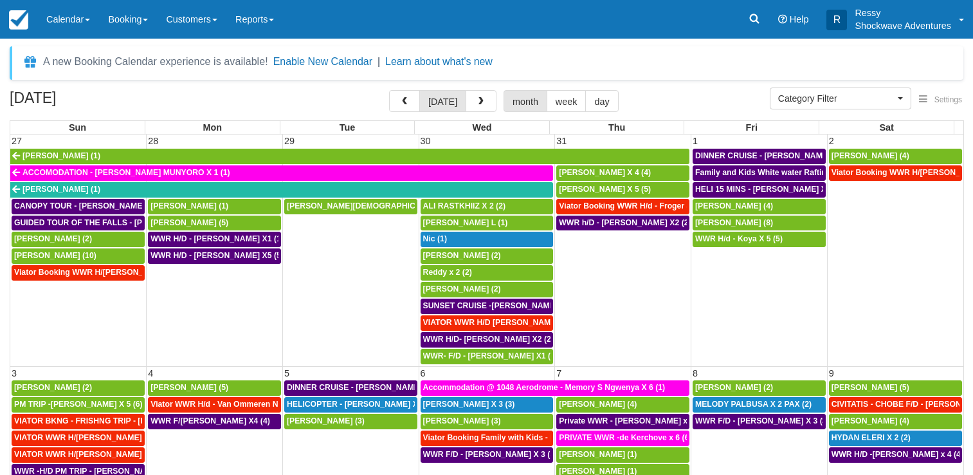
select select
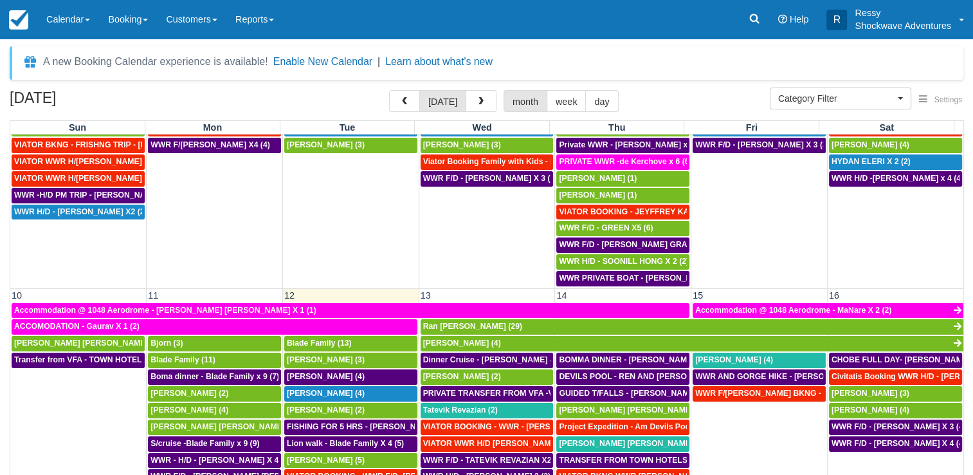
scroll to position [322, 0]
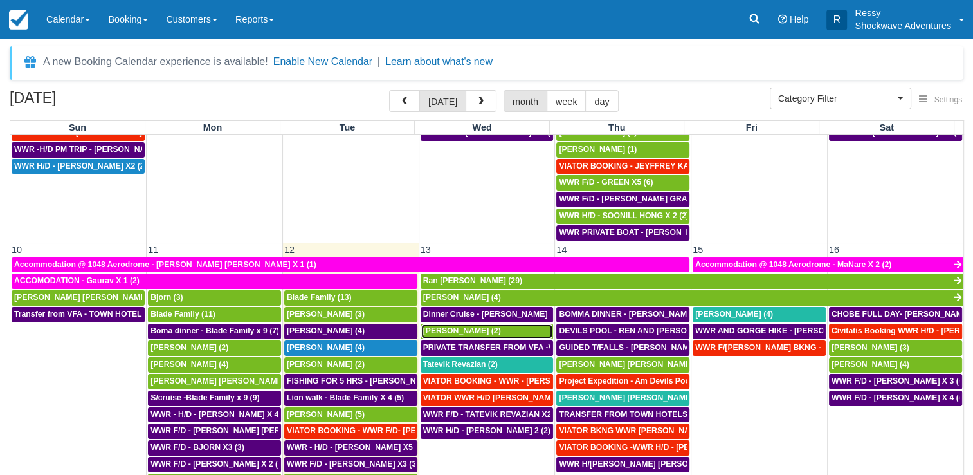
click at [463, 326] on div "MIRIAM (2)" at bounding box center [487, 331] width 128 height 10
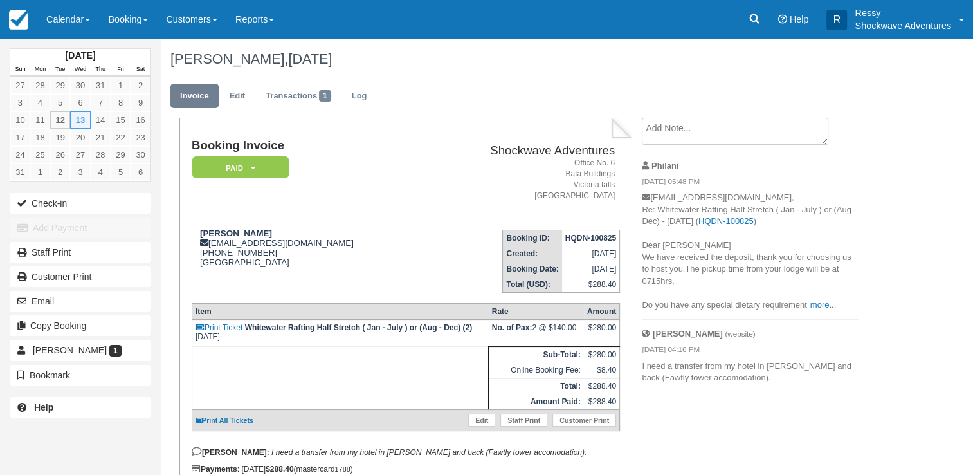
click at [810, 308] on p "[EMAIL_ADDRESS][DOMAIN_NAME], Re: Whitewater Rafting Half Stretch ( Jan - July …" at bounding box center [750, 251] width 217 height 119
click at [815, 305] on link "more..." at bounding box center [824, 305] width 26 height 10
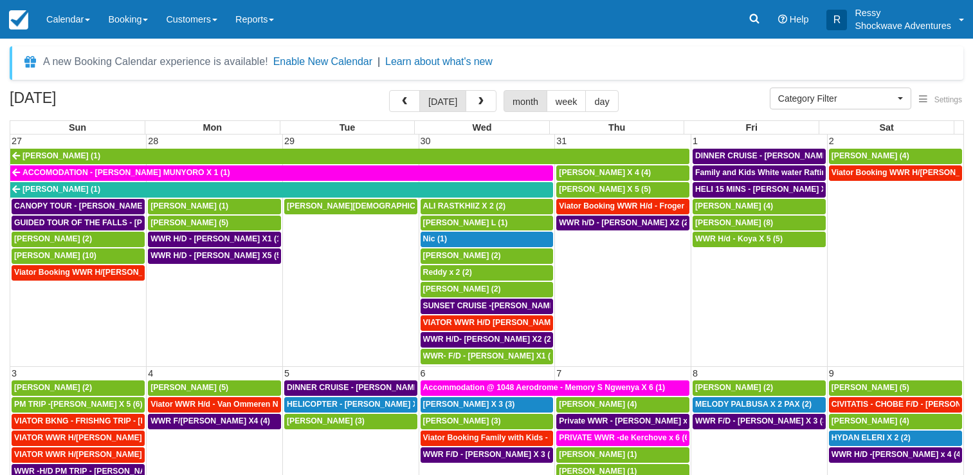
select select
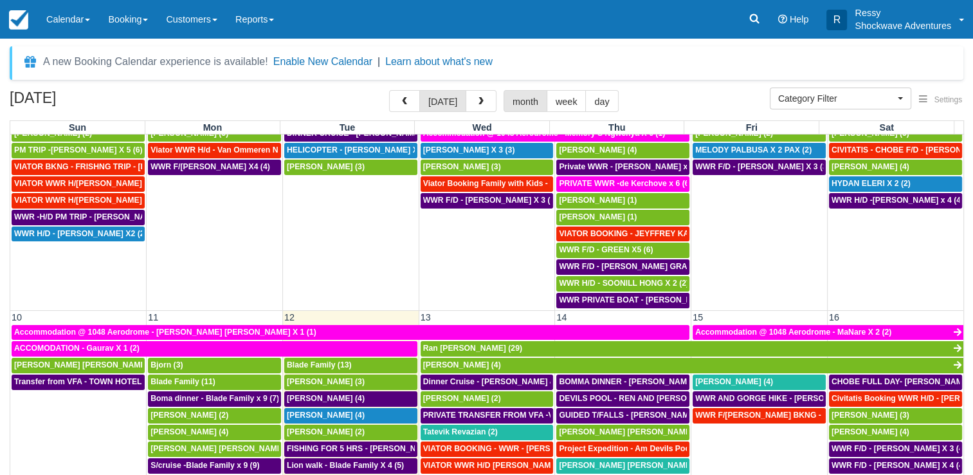
scroll to position [386, 0]
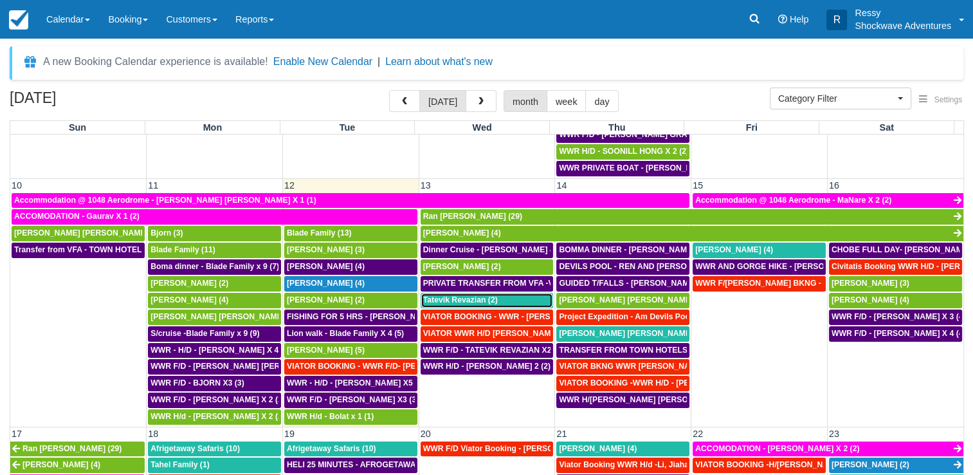
click at [445, 295] on span "Tatevik Revazian (2)" at bounding box center [460, 299] width 75 height 9
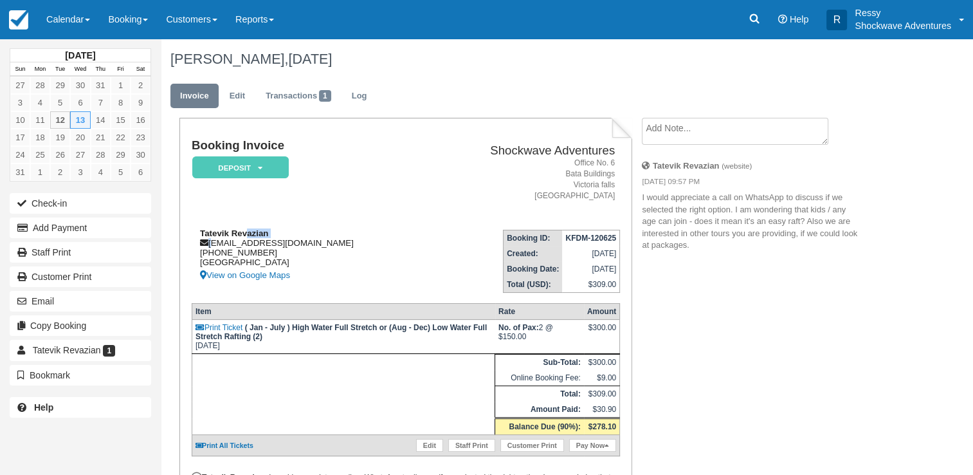
drag, startPoint x: 210, startPoint y: 241, endPoint x: 248, endPoint y: 233, distance: 39.4
click at [248, 233] on div "Tatevik Revazian [EMAIL_ADDRESS][DOMAIN_NAME] [PHONE_NUMBER] [GEOGRAPHIC_DATA] …" at bounding box center [309, 255] width 234 height 55
drag, startPoint x: 248, startPoint y: 233, endPoint x: 211, endPoint y: 241, distance: 38.2
click at [211, 241] on div "Tatevik Revazian [EMAIL_ADDRESS][DOMAIN_NAME] [PHONE_NUMBER] [GEOGRAPHIC_DATA] …" at bounding box center [309, 255] width 234 height 55
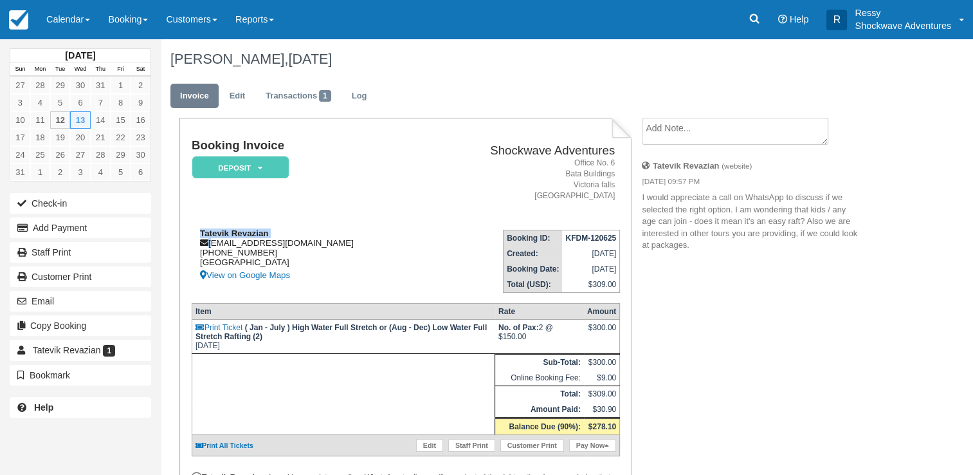
drag, startPoint x: 211, startPoint y: 241, endPoint x: 308, endPoint y: 237, distance: 96.6
click at [308, 237] on div "Tatevik Revazian tatevikrevazian@gmail.com +37494353516 Armenia View on Google …" at bounding box center [309, 255] width 234 height 55
click at [378, 246] on div "Tatevik Revazian tatevikrevazian@gmail.com +37494353516 Armenia View on Google …" at bounding box center [309, 255] width 234 height 55
drag, startPoint x: 211, startPoint y: 240, endPoint x: 333, endPoint y: 249, distance: 122.6
click at [332, 249] on div "Tatevik Revazian tatevikrevazian@gmail.com +37494353516 Armenia View on Google …" at bounding box center [309, 255] width 234 height 55
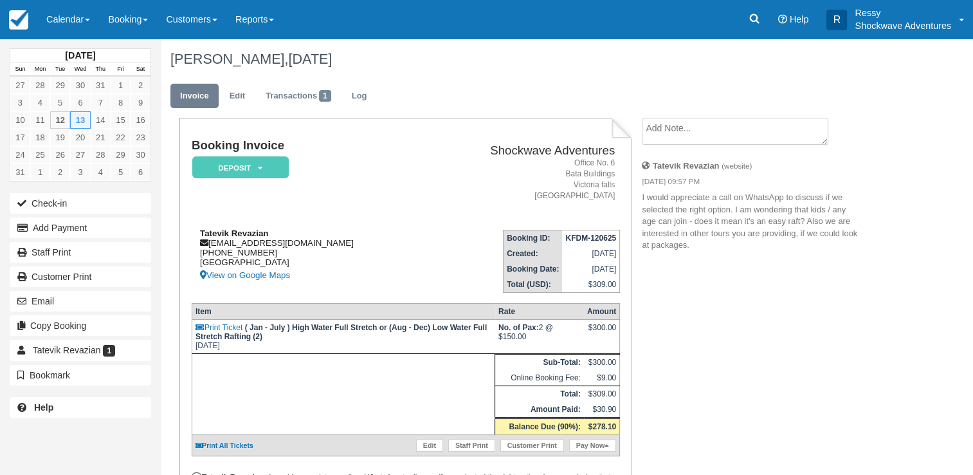
click at [333, 254] on div "Tatevik Revazian tatevikrevazian@gmail.com +37494353516 Armenia View on Google …" at bounding box center [309, 255] width 234 height 55
drag, startPoint x: 206, startPoint y: 240, endPoint x: 333, endPoint y: 243, distance: 126.8
click at [333, 243] on div "Tatevik Revazian tatevikrevazian@gmail.com +37494353516 Armenia View on Google …" at bounding box center [309, 255] width 234 height 55
copy div "tatevikrevazian@gmail.com"
